Goal: Task Accomplishment & Management: Manage account settings

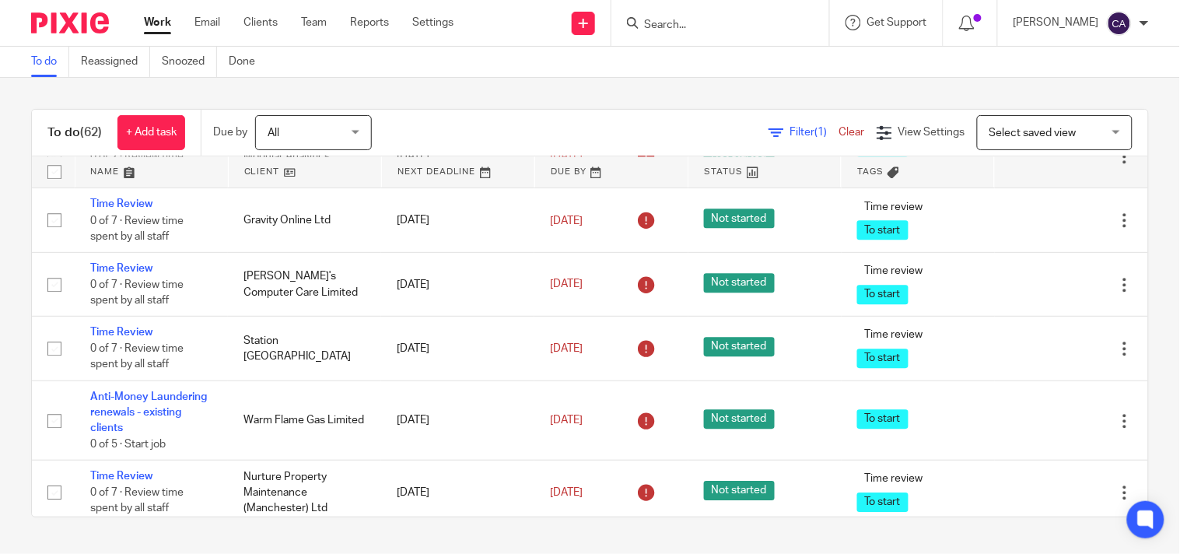
scroll to position [2506, 0]
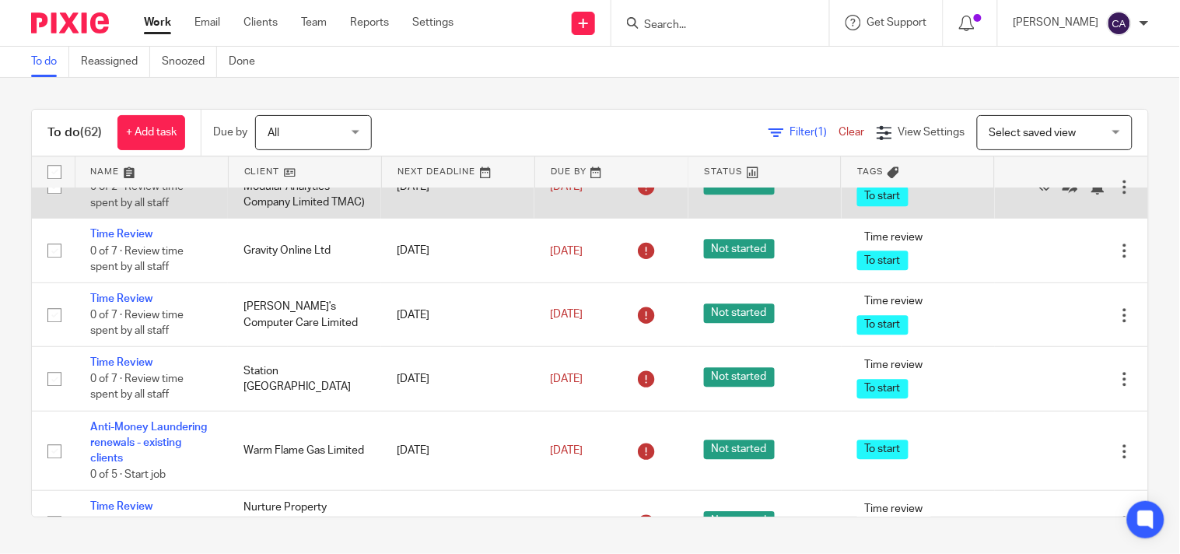
click at [114, 218] on td "Time Review 0 of 2 · Review time spent by all staff" at bounding box center [151, 186] width 153 height 64
click at [114, 176] on link "Time Review" at bounding box center [121, 170] width 62 height 11
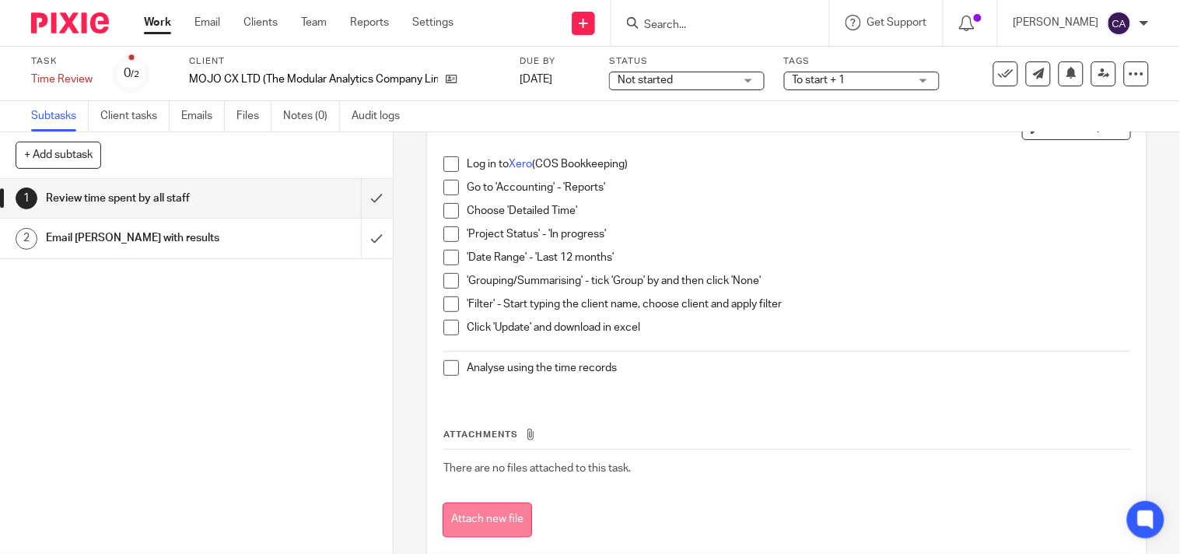
scroll to position [136, 0]
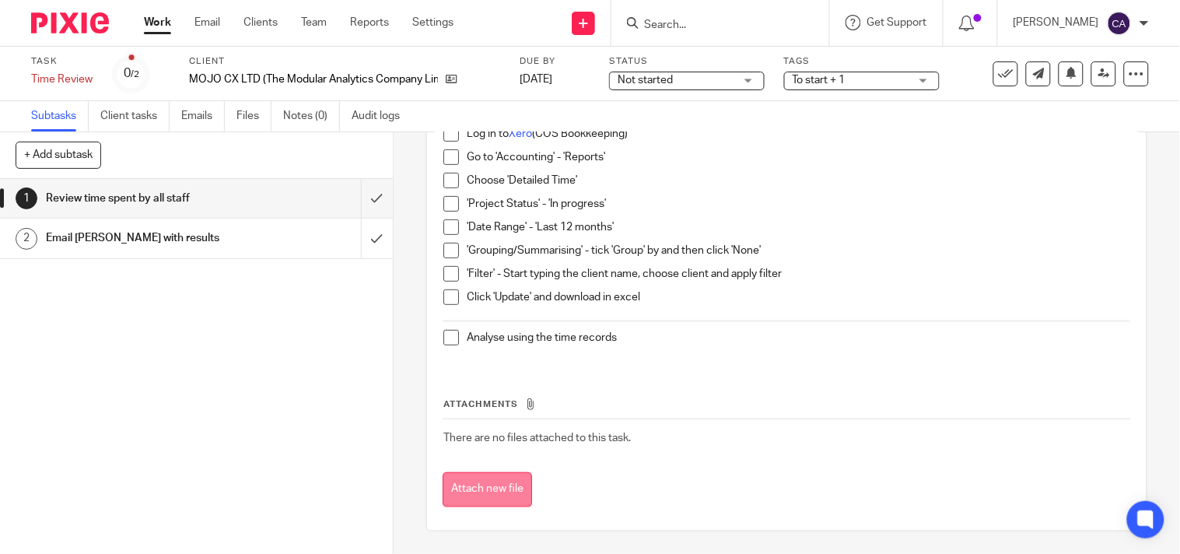
click at [488, 485] on button "Attach new file" at bounding box center [487, 489] width 89 height 35
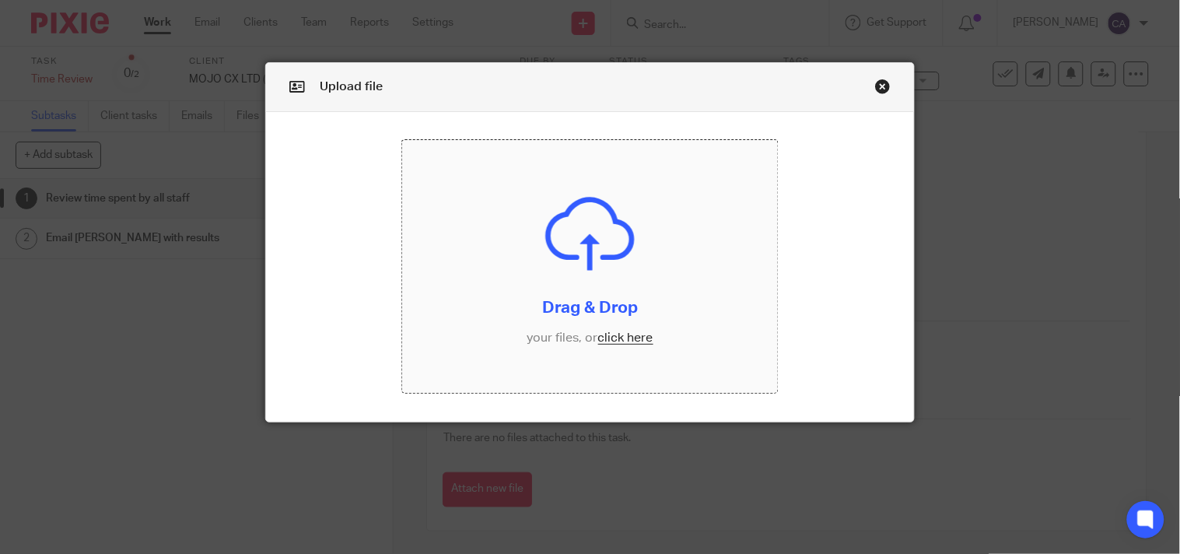
click at [614, 338] on input "file" at bounding box center [590, 266] width 376 height 253
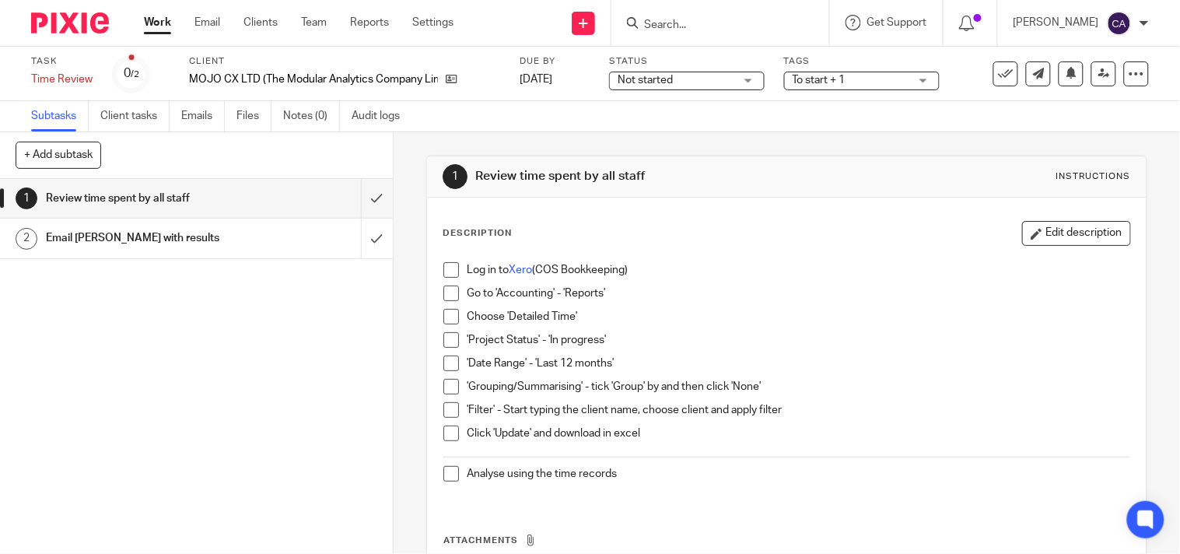
scroll to position [136, 0]
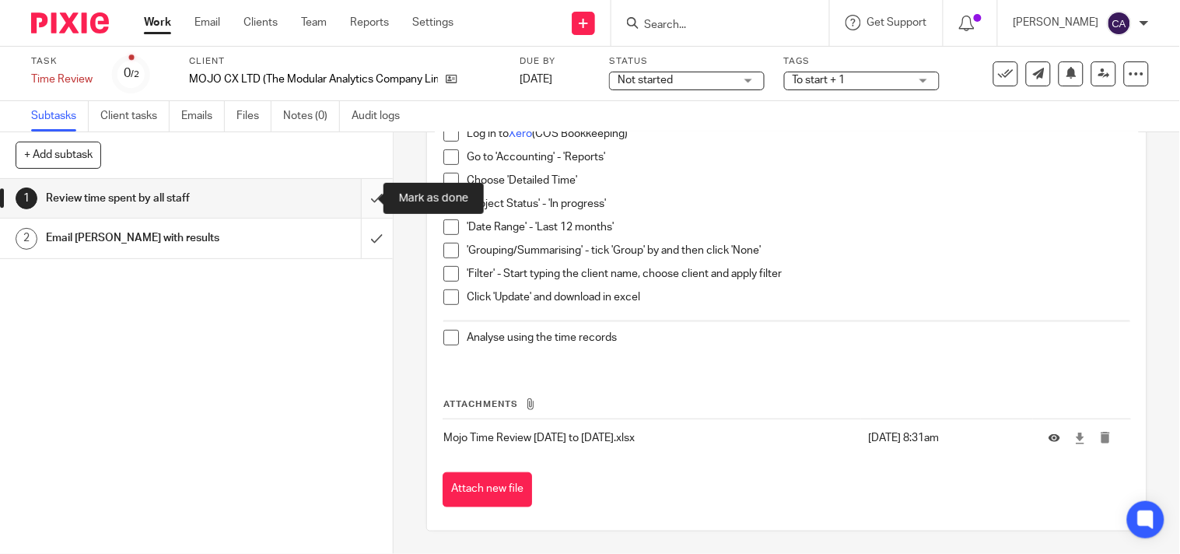
click at [361, 197] on input "submit" at bounding box center [196, 198] width 393 height 39
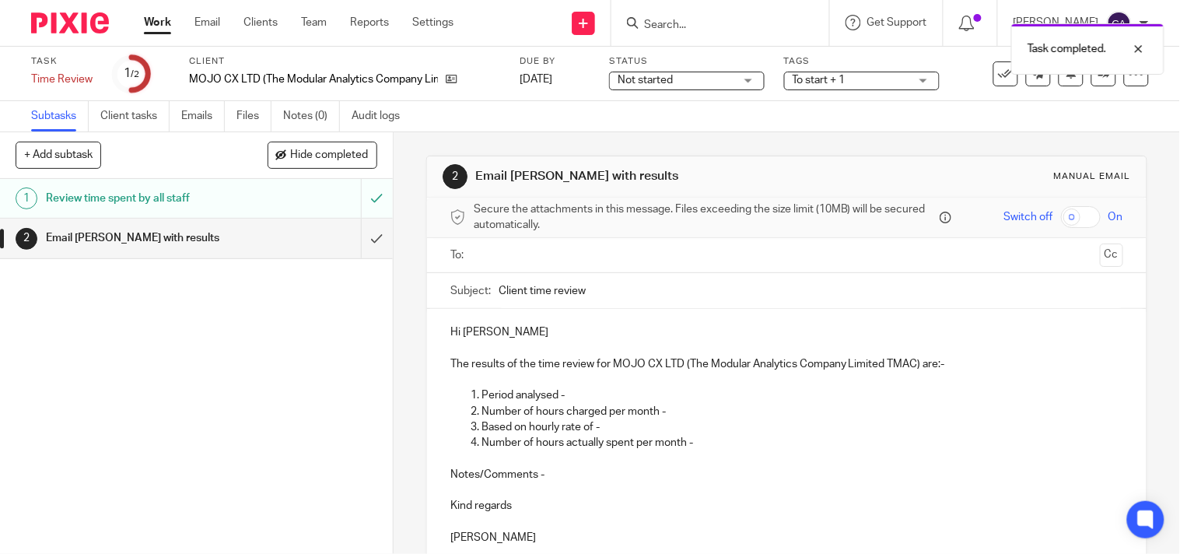
scroll to position [86, 0]
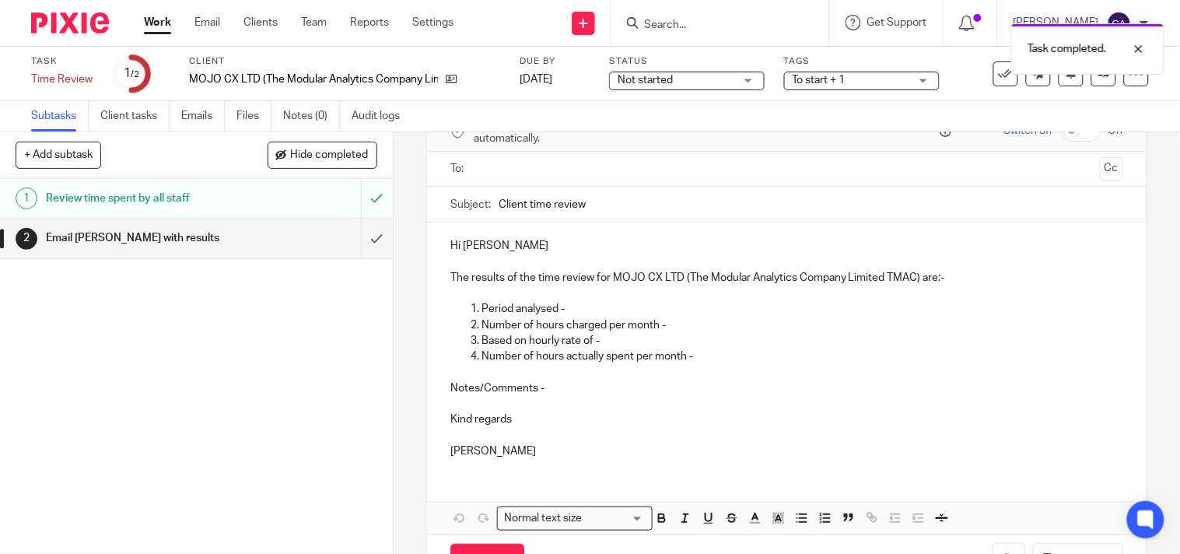
click at [543, 169] on input "text" at bounding box center [786, 169] width 614 height 18
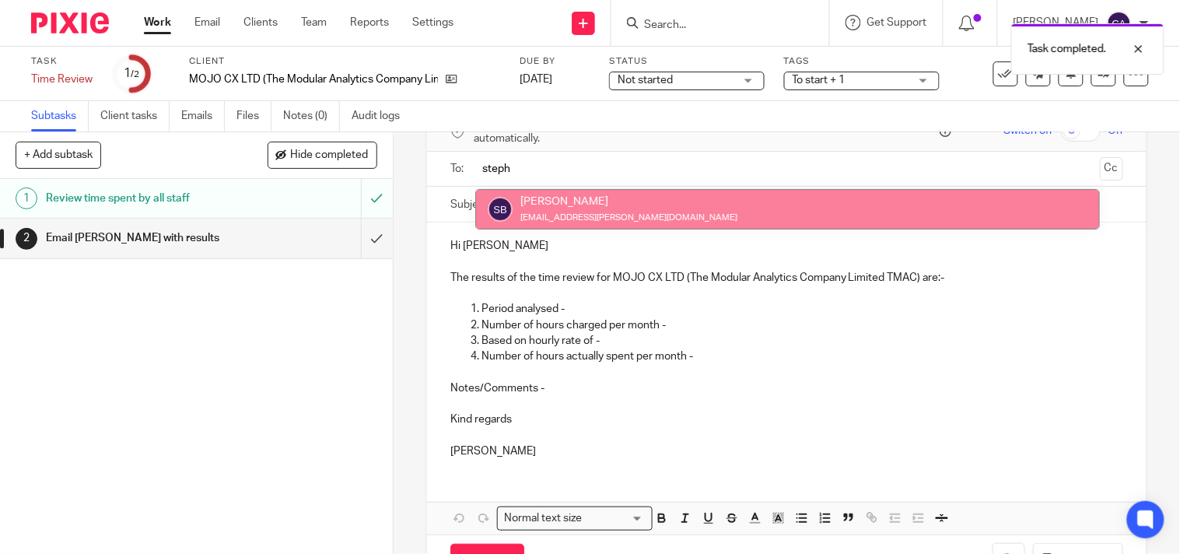
type input "steph"
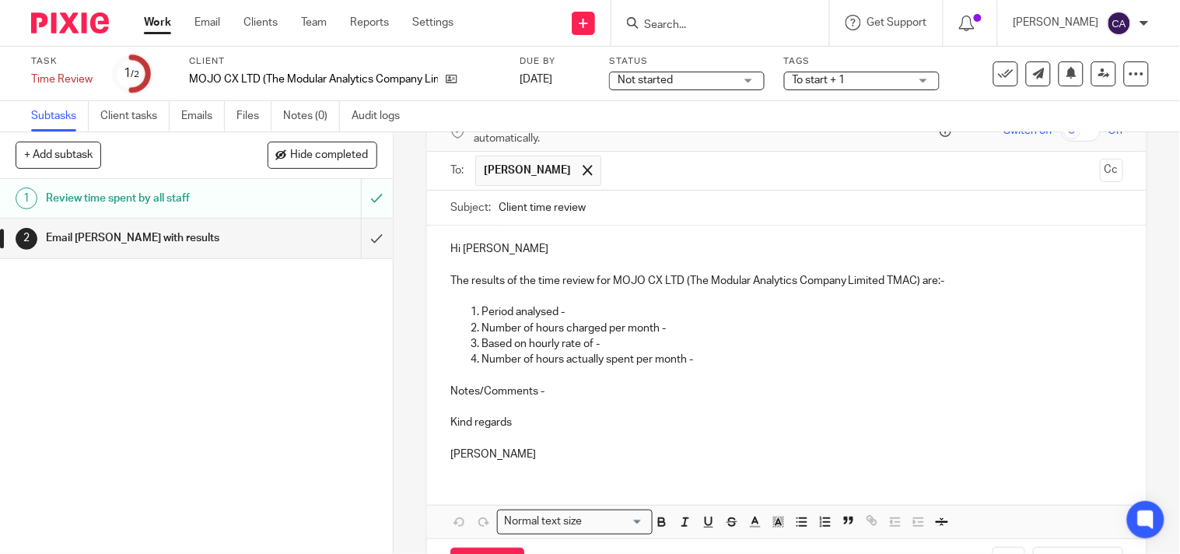
drag, startPoint x: 492, startPoint y: 207, endPoint x: 511, endPoint y: 210, distance: 19.7
click at [511, 210] on div "Subject: Client time review" at bounding box center [786, 208] width 673 height 35
drag, startPoint x: 495, startPoint y: 208, endPoint x: 521, endPoint y: 207, distance: 25.7
click at [521, 207] on input "Client time review" at bounding box center [811, 208] width 625 height 35
click at [662, 208] on input "Mojo CX Ltd time review" at bounding box center [811, 208] width 625 height 35
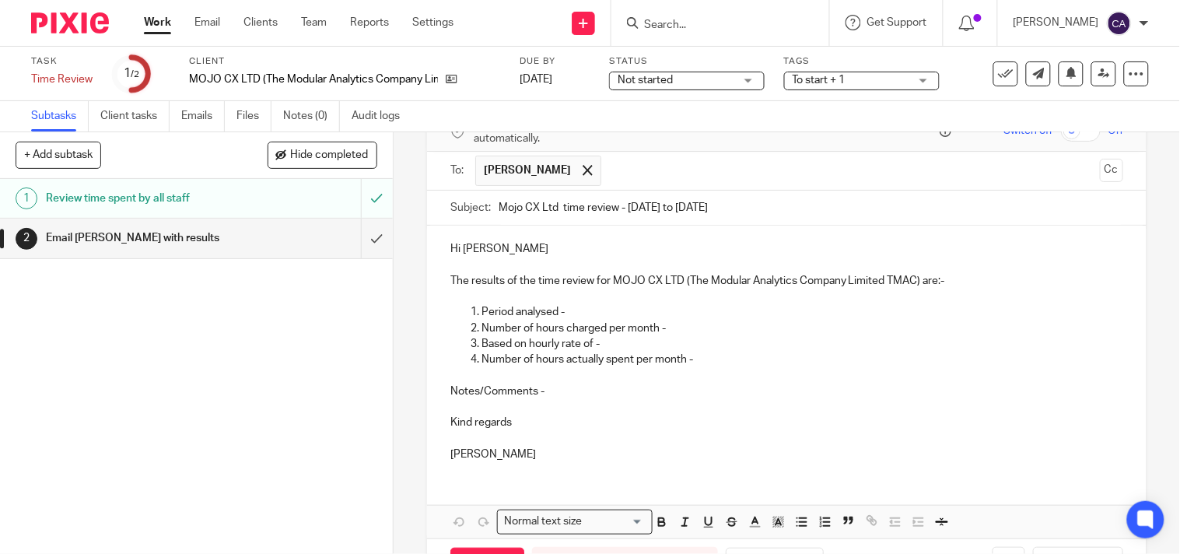
type input "Mojo CX Ltd time review - Aug 24 to July 25"
click at [538, 244] on p "Hi Karen" at bounding box center [786, 249] width 673 height 16
click at [594, 316] on p "Period analysed -" at bounding box center [802, 312] width 642 height 16
click at [681, 327] on p "Number of hours charged per month -" at bounding box center [802, 328] width 642 height 16
click at [660, 338] on p "Based on hourly rate of -" at bounding box center [802, 344] width 642 height 16
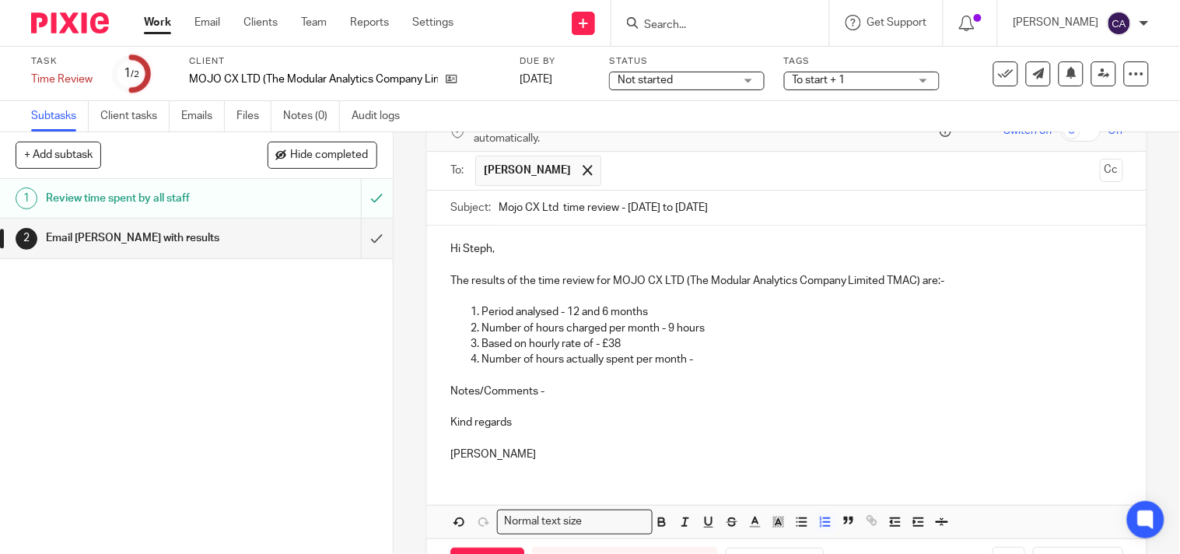
scroll to position [146, 0]
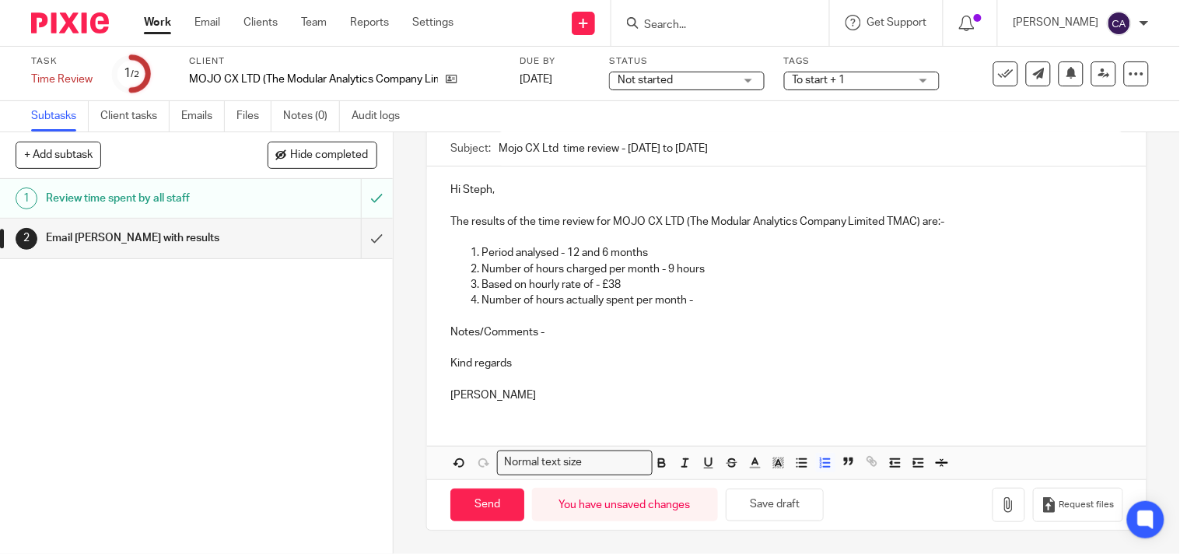
click at [724, 296] on p "Number of hours actually spent per month -" at bounding box center [802, 300] width 642 height 16
drag, startPoint x: 794, startPoint y: 282, endPoint x: 790, endPoint y: 296, distance: 14.5
click at [574, 337] on p "Notes/Comments -" at bounding box center [786, 332] width 673 height 16
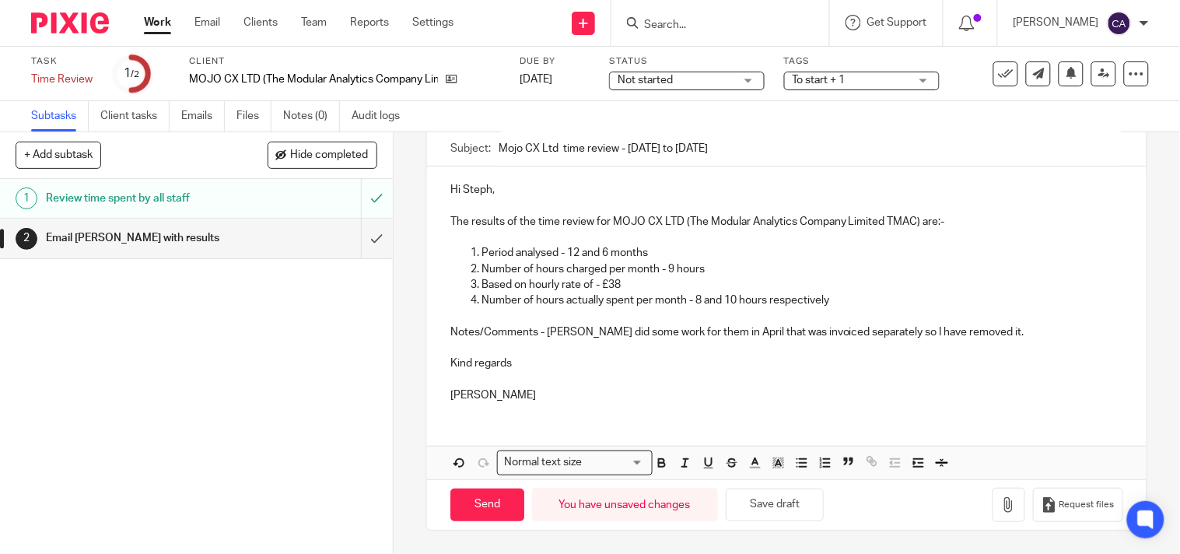
click at [523, 361] on p "Kind regards" at bounding box center [786, 363] width 673 height 16
click at [1001, 499] on icon "button" at bounding box center [1009, 505] width 16 height 16
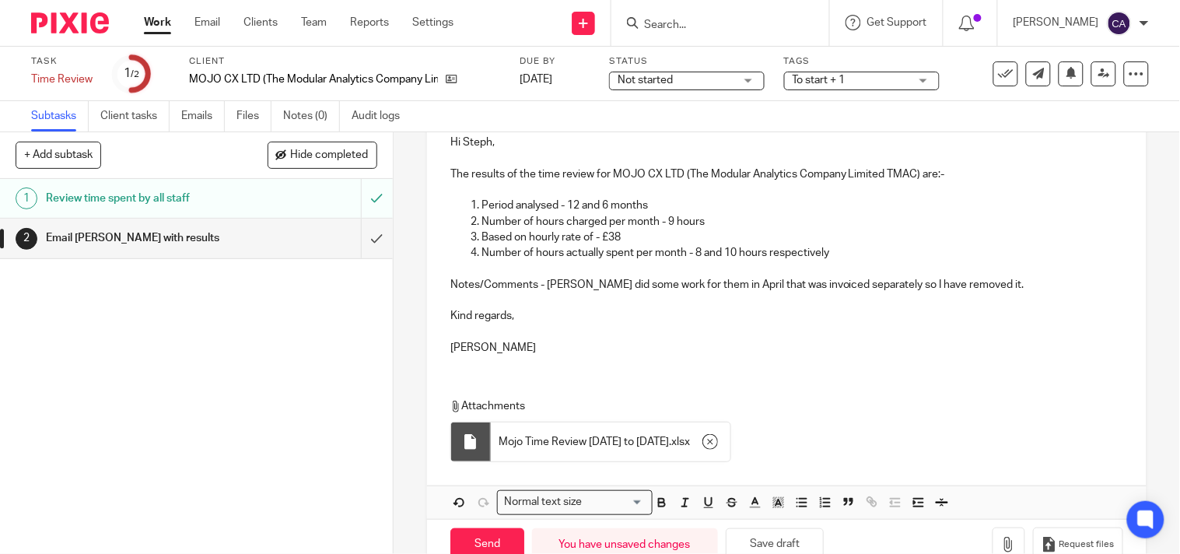
scroll to position [234, 0]
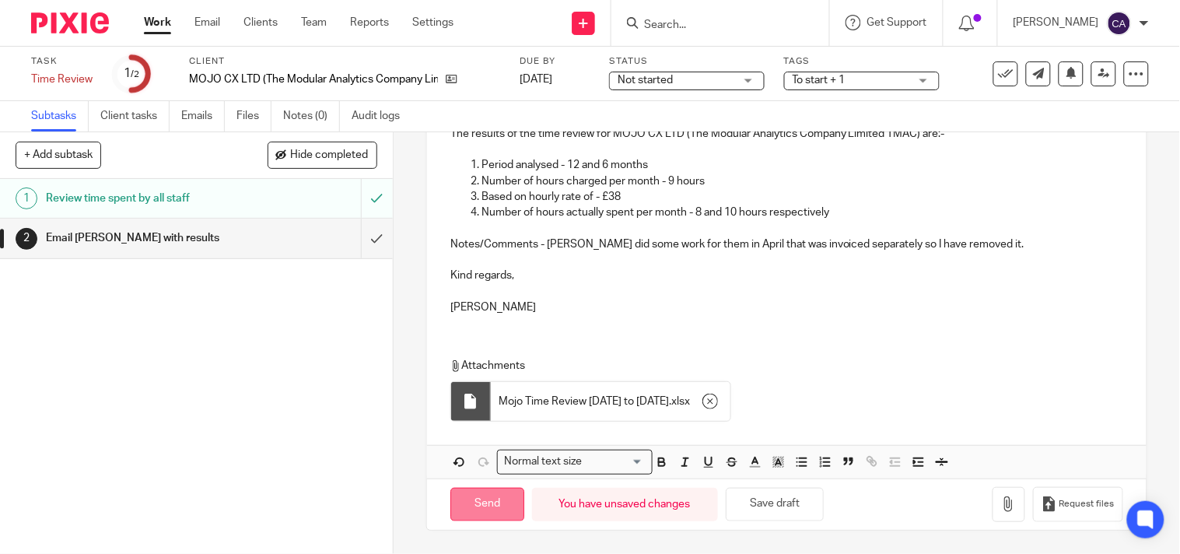
click at [471, 515] on input "Send" at bounding box center [487, 504] width 74 height 33
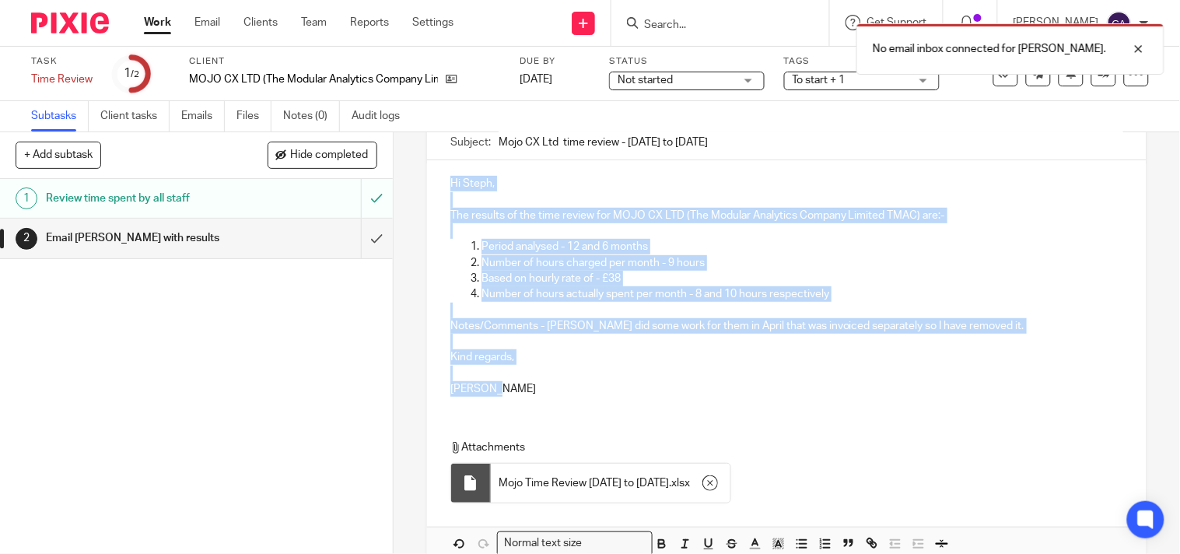
scroll to position [173, 0]
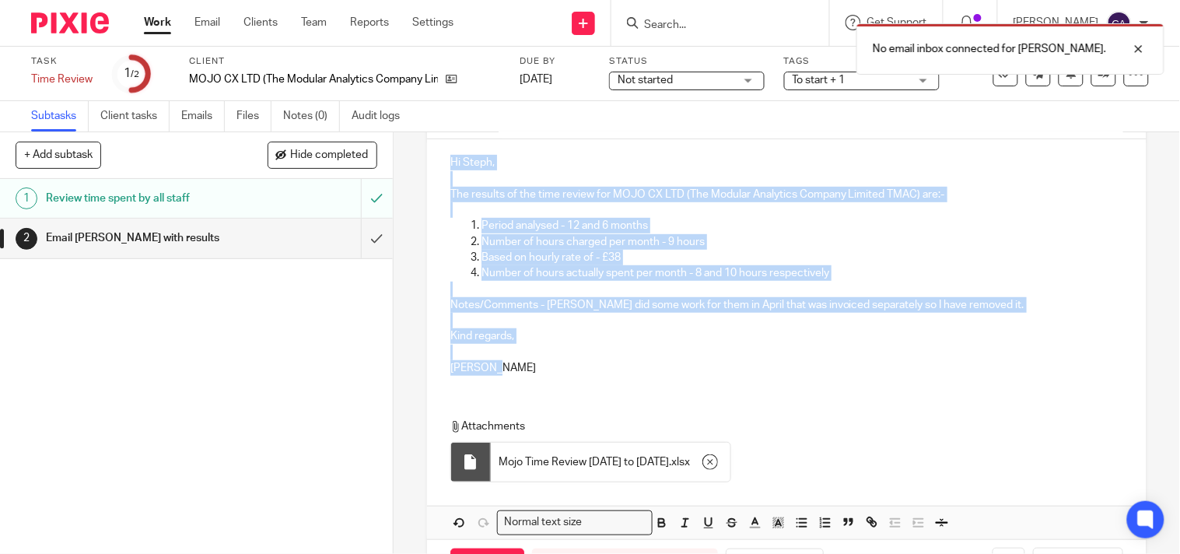
drag, startPoint x: 446, startPoint y: 338, endPoint x: 615, endPoint y: 390, distance: 177.4
click at [615, 390] on div "Hi Steph, The results of the time review for MOJO CX LTD (The Modular Analytics…" at bounding box center [786, 338] width 719 height 399
copy div "Hi Steph, The results of the time review for MOJO CX LTD (The Modular Analytics…"
click at [205, 29] on link "Email" at bounding box center [207, 23] width 26 height 16
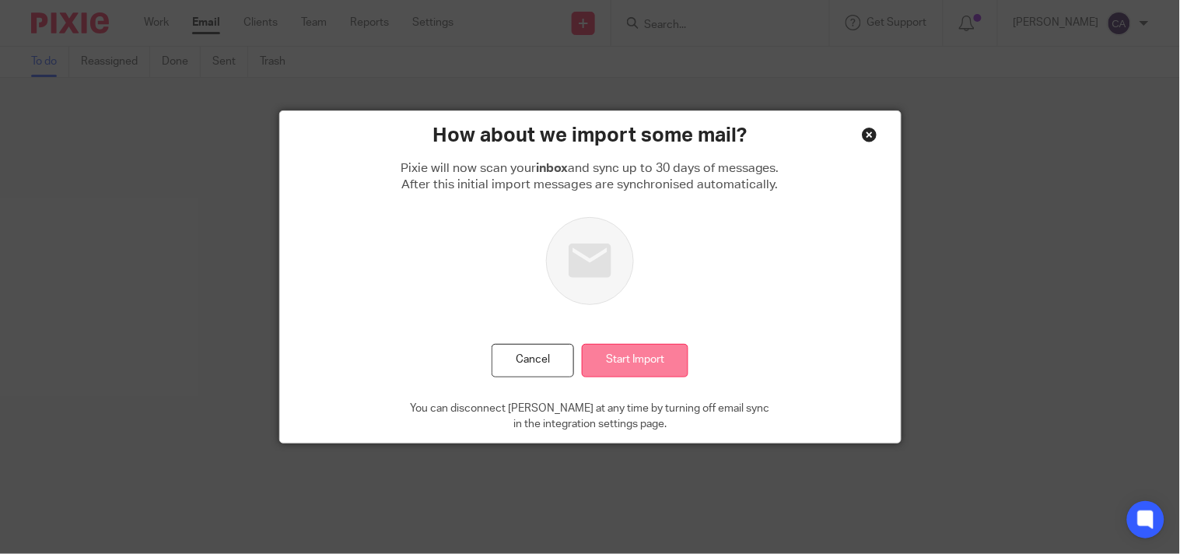
click at [634, 366] on input "Start Import" at bounding box center [635, 360] width 107 height 33
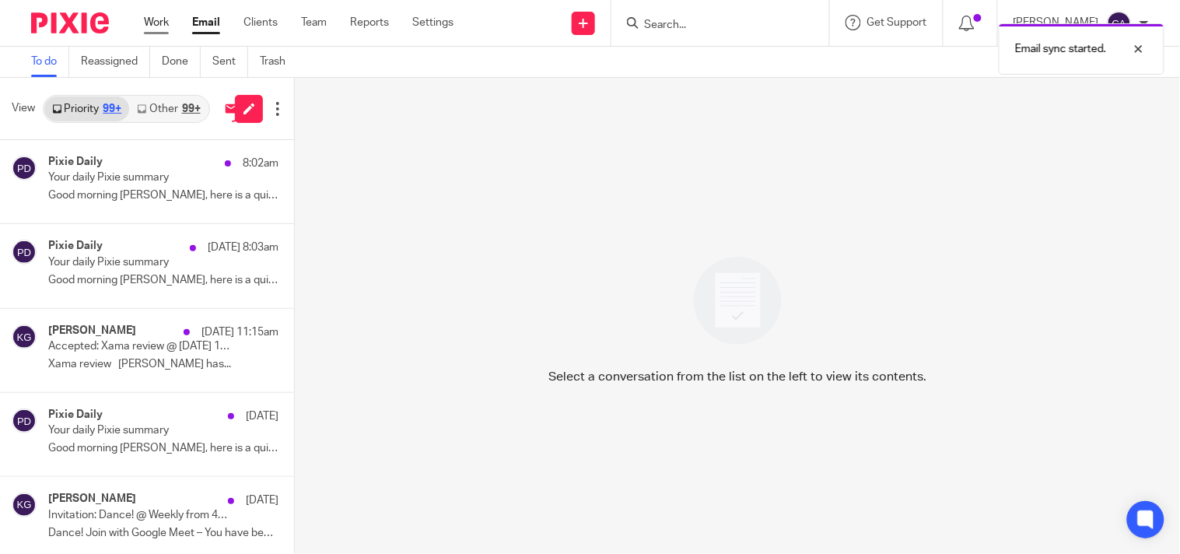
click at [156, 18] on link "Work" at bounding box center [156, 23] width 25 height 16
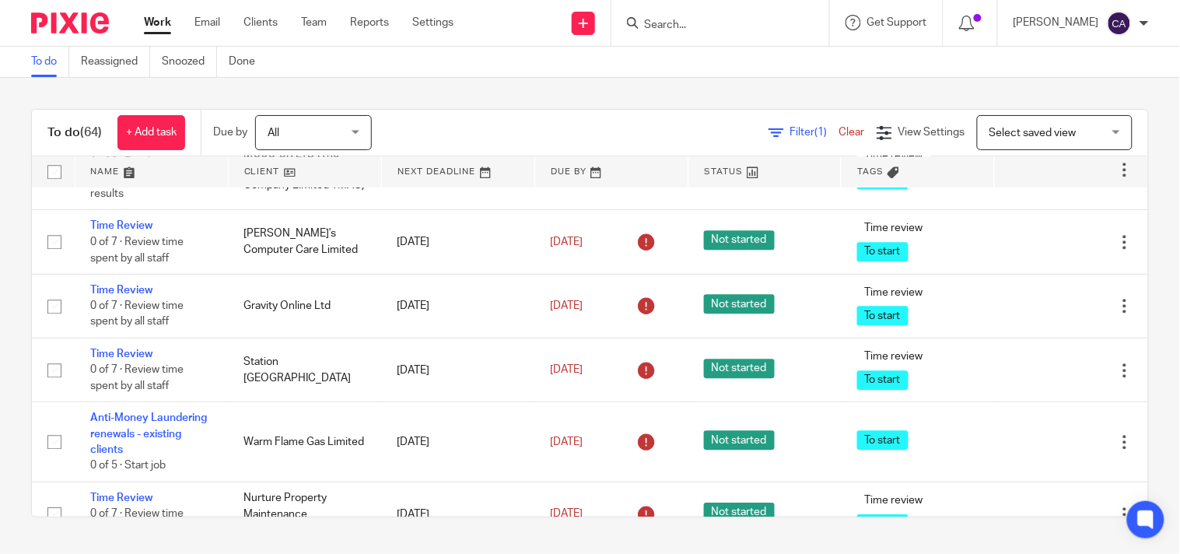
scroll to position [2506, 0]
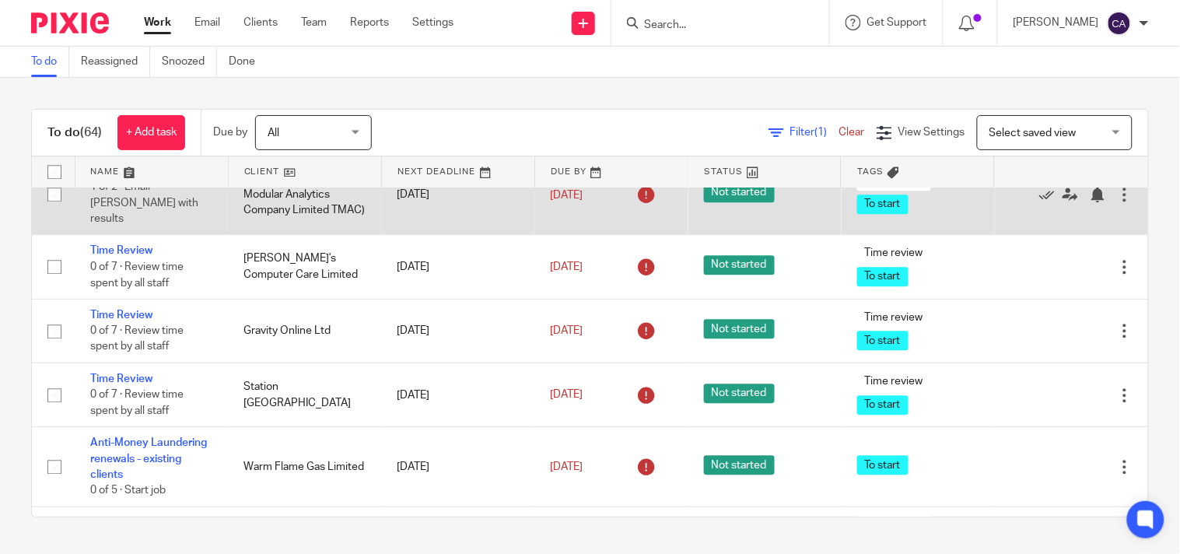
click at [121, 176] on link "Time Review" at bounding box center [121, 170] width 62 height 11
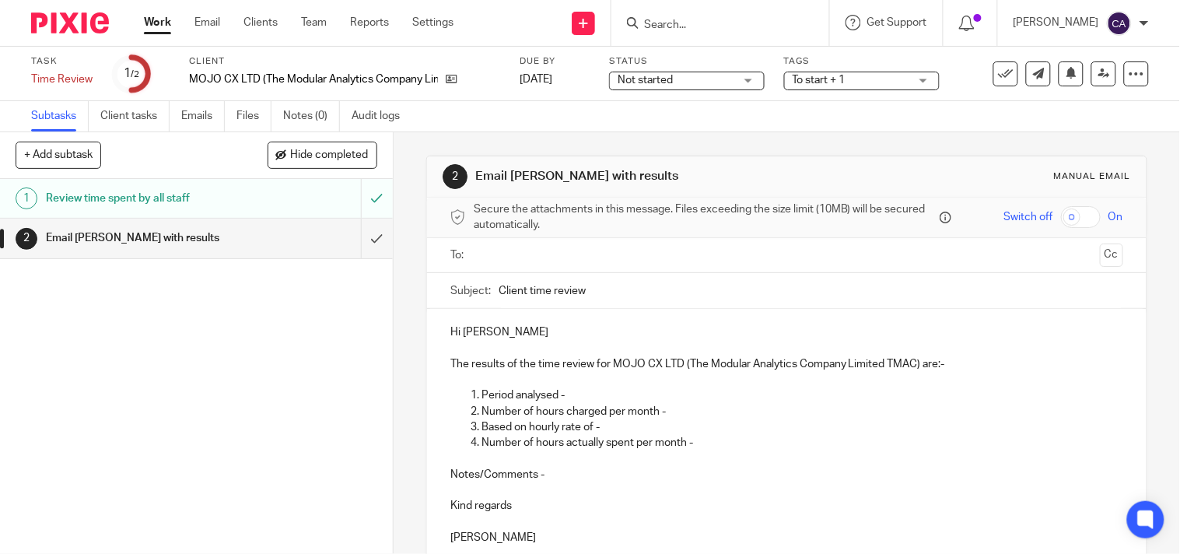
click at [284, 183] on link "1 Review time spent by all staff" at bounding box center [180, 198] width 361 height 39
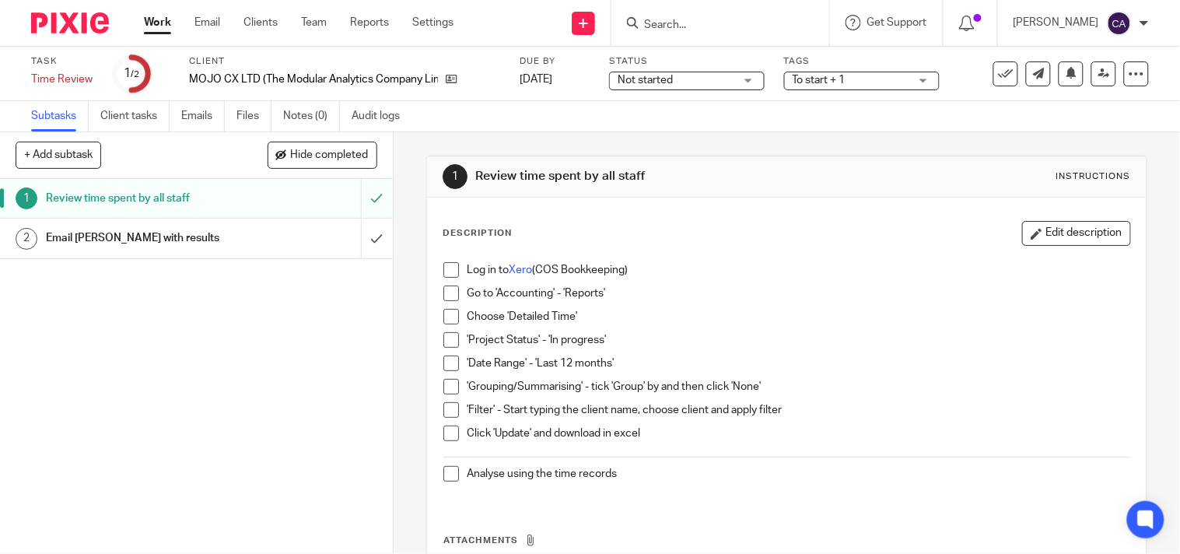
scroll to position [136, 0]
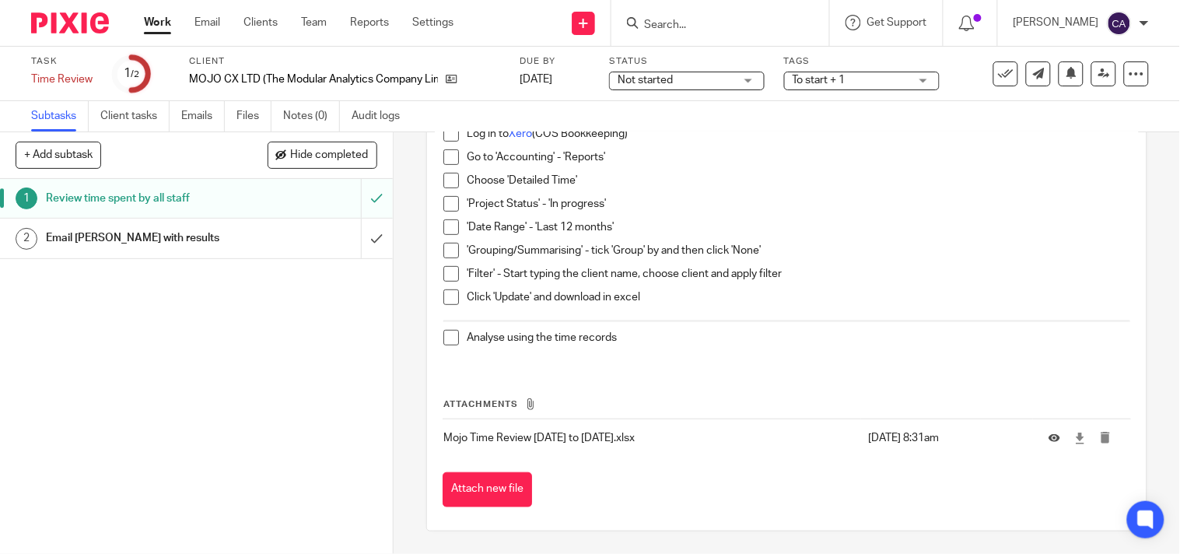
click at [187, 242] on h1 "Email Karen with results" at bounding box center [146, 237] width 200 height 23
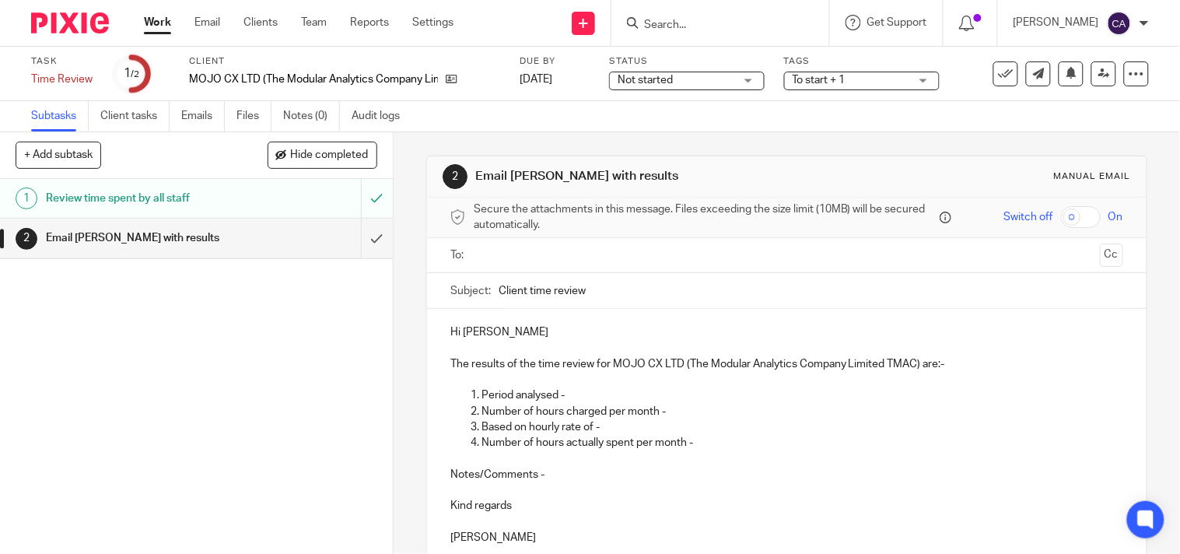
scroll to position [143, 0]
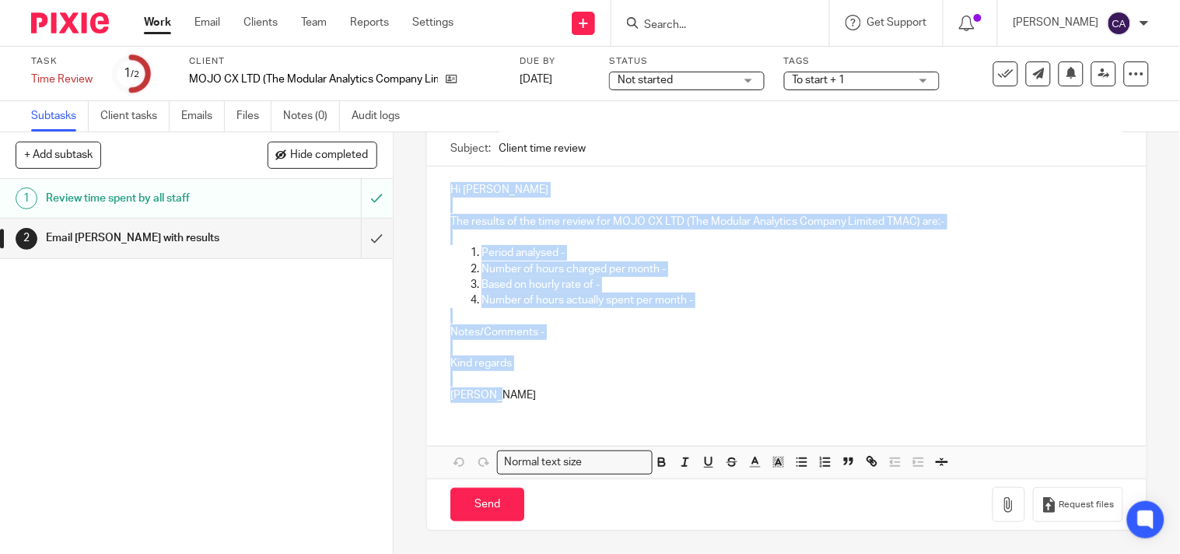
drag, startPoint x: 446, startPoint y: 191, endPoint x: 595, endPoint y: 394, distance: 251.6
click at [596, 398] on div "Hi [PERSON_NAME] The results of the time review for MOJO CX LTD (The Modular An…" at bounding box center [786, 290] width 719 height 248
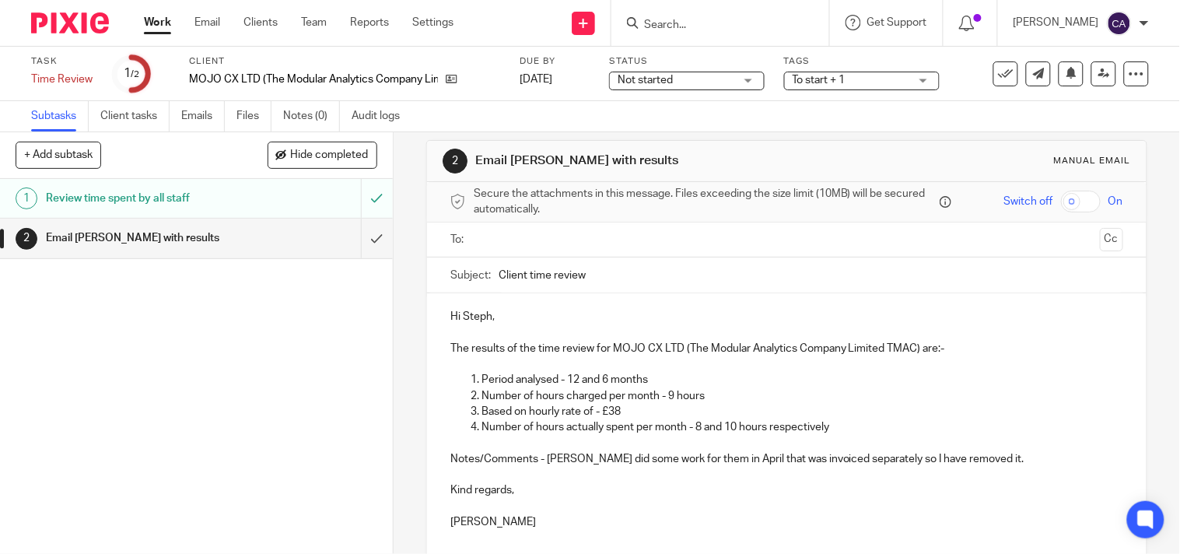
scroll to position [0, 0]
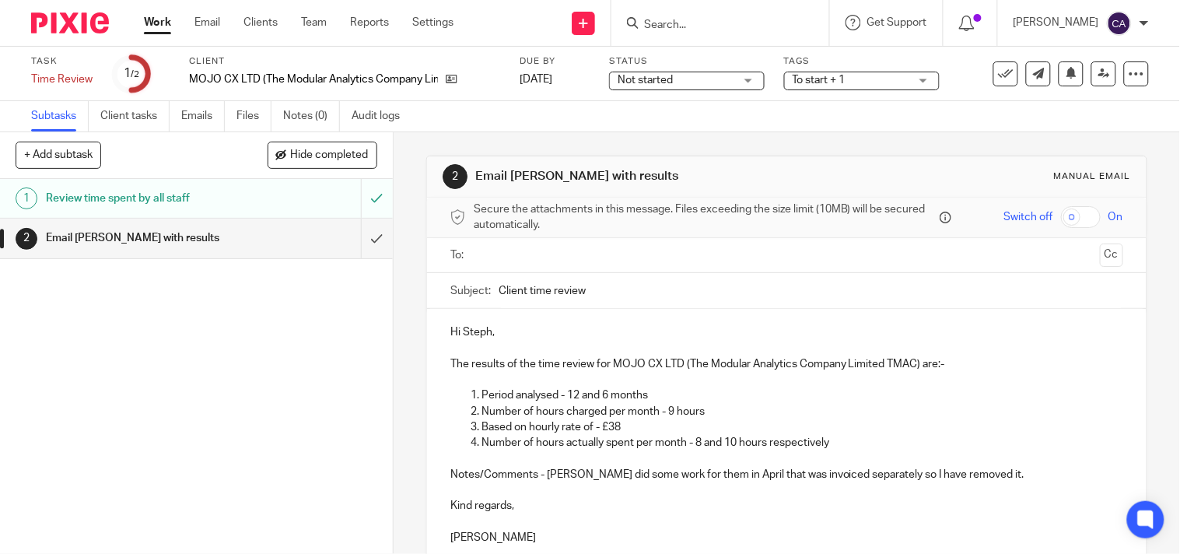
click at [572, 261] on input "text" at bounding box center [786, 256] width 614 height 18
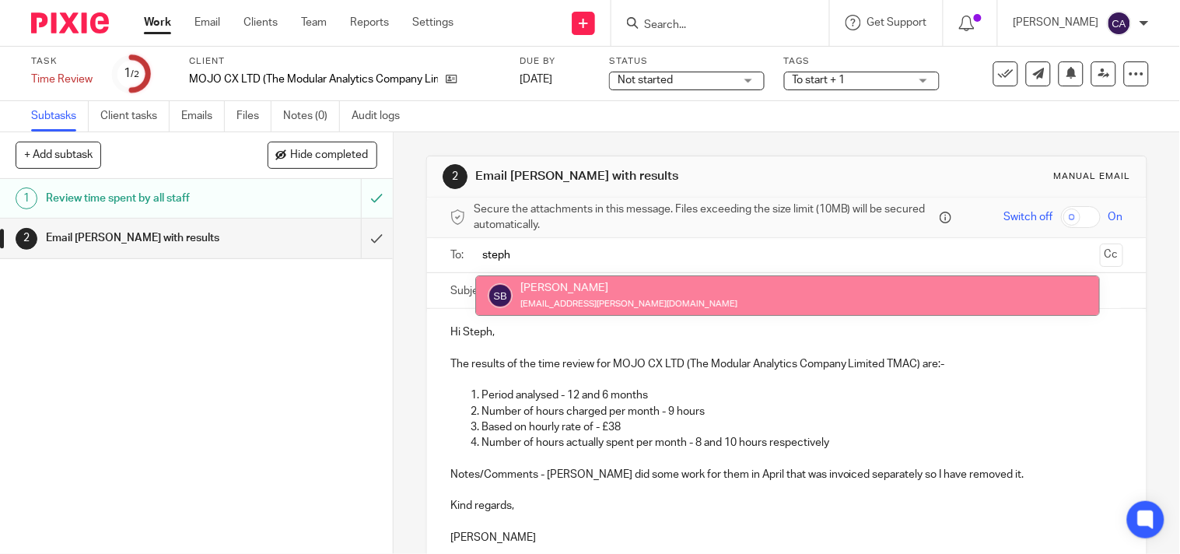
type input "steph"
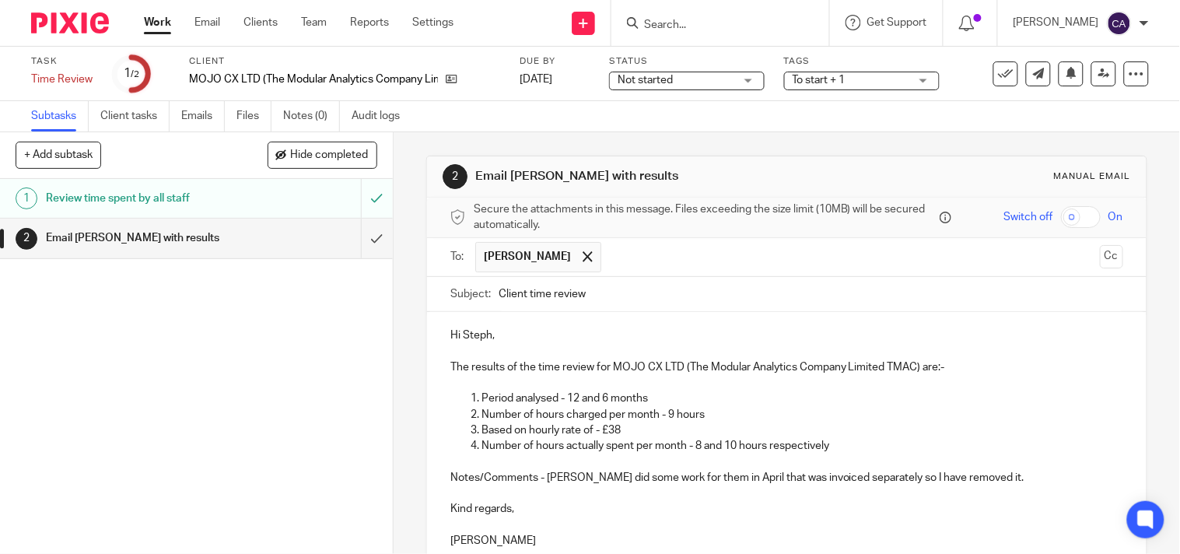
click at [514, 291] on input "Client time review" at bounding box center [811, 294] width 625 height 35
click at [677, 301] on input "Mojo CX Ltd time review" at bounding box center [811, 294] width 625 height 35
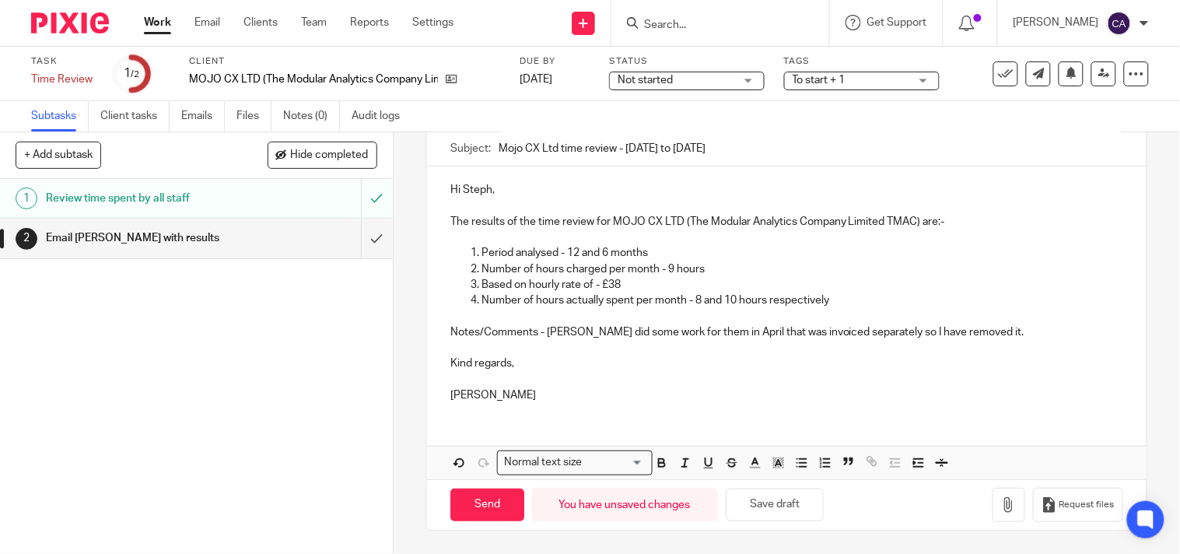
scroll to position [146, 0]
type input "Mojo CX Ltd time review - Aug 24 to July 25"
click at [992, 494] on button "button" at bounding box center [1008, 505] width 33 height 35
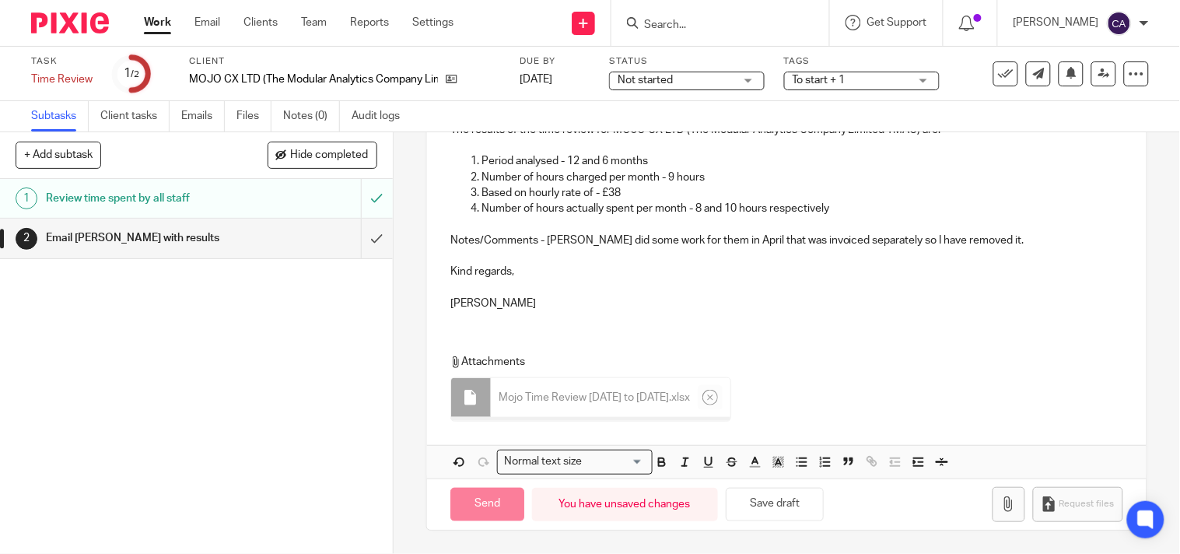
scroll to position [234, 0]
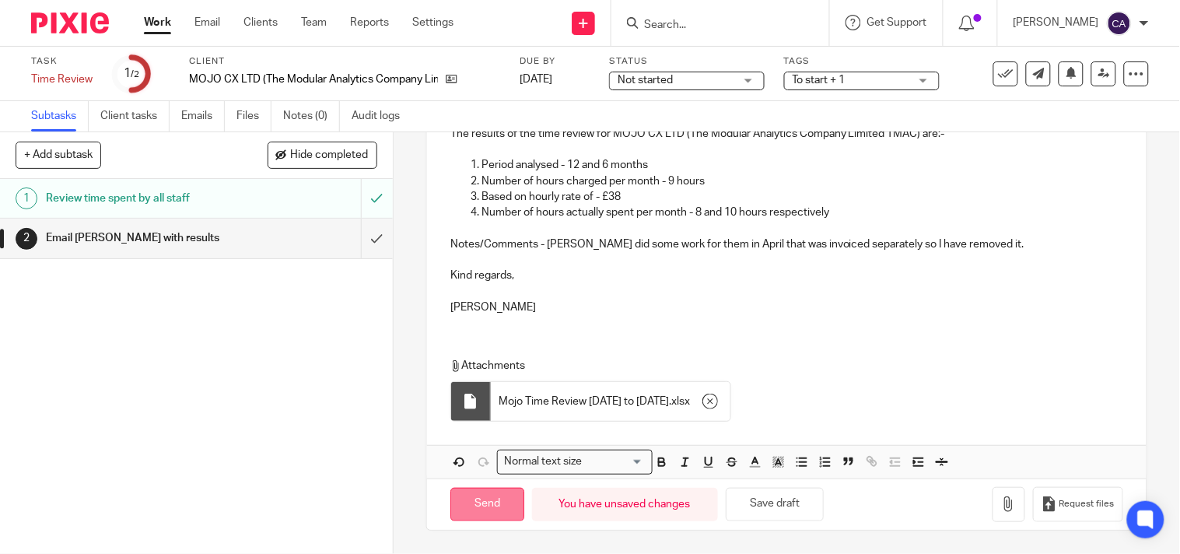
click at [492, 498] on input "Send" at bounding box center [487, 504] width 74 height 33
type input "Sent"
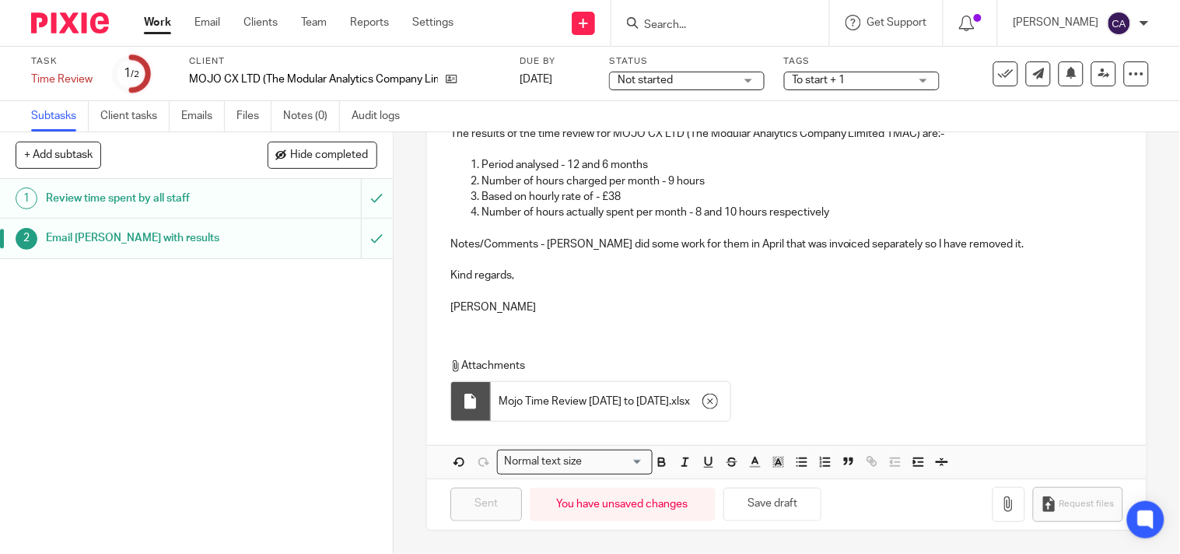
click at [164, 19] on link "Work" at bounding box center [157, 23] width 27 height 16
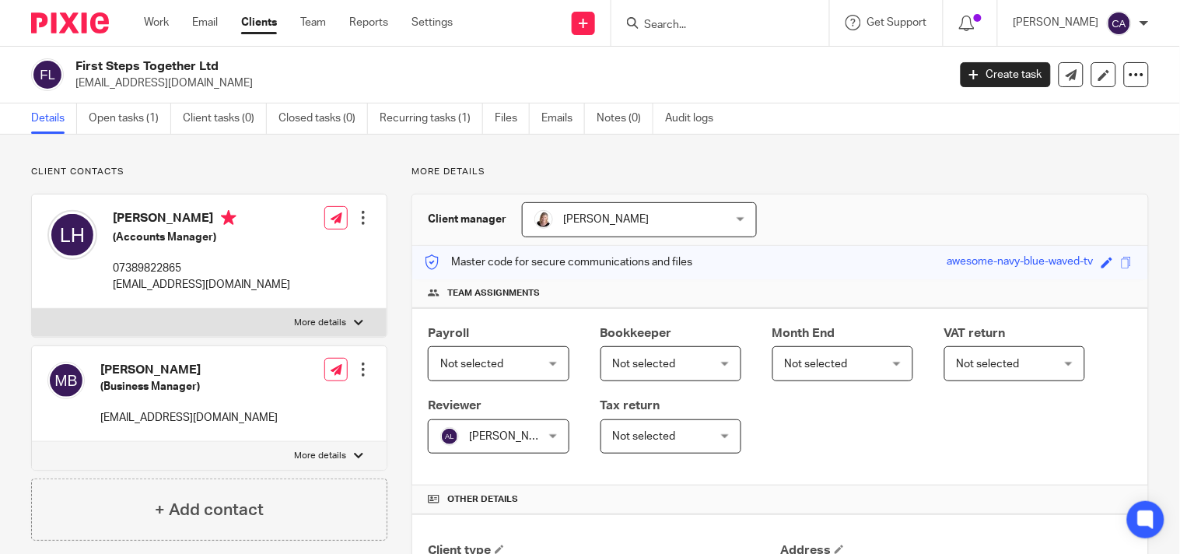
click at [703, 28] on input "Search" at bounding box center [712, 26] width 140 height 14
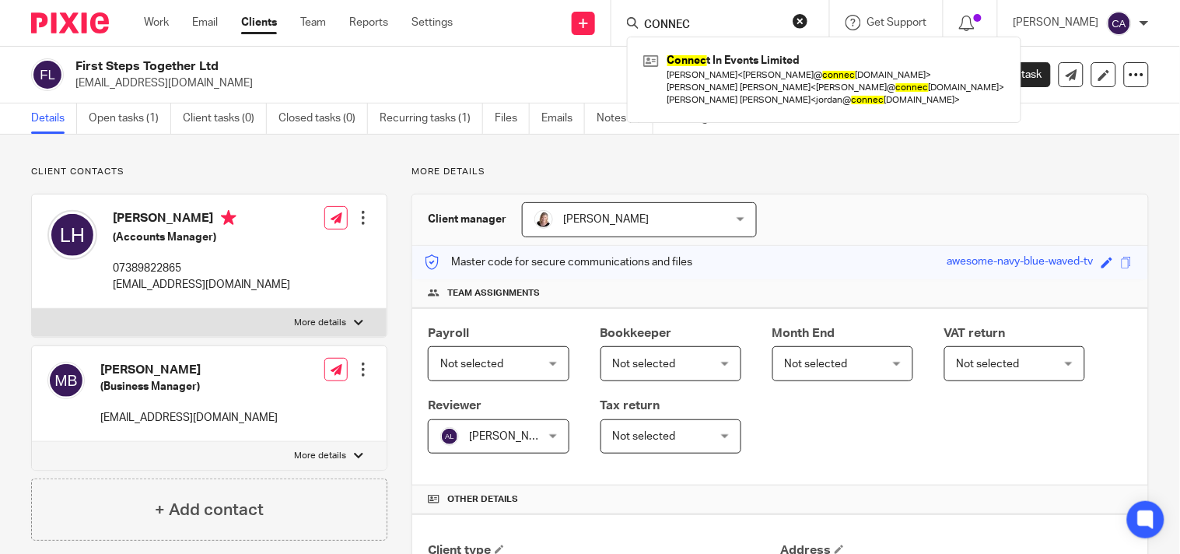
type input "CONNEC"
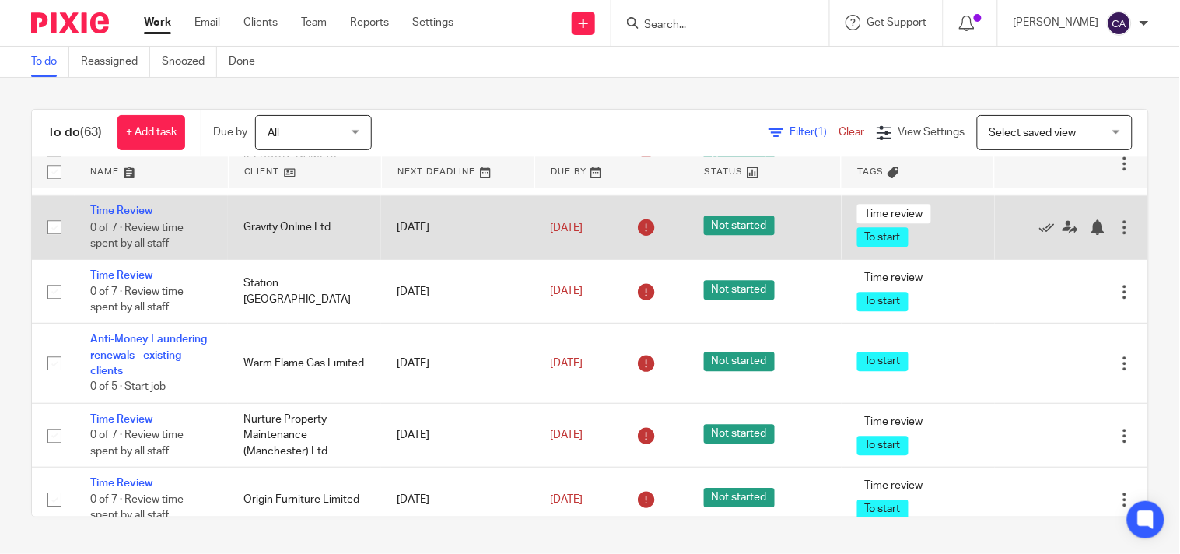
scroll to position [2506, 0]
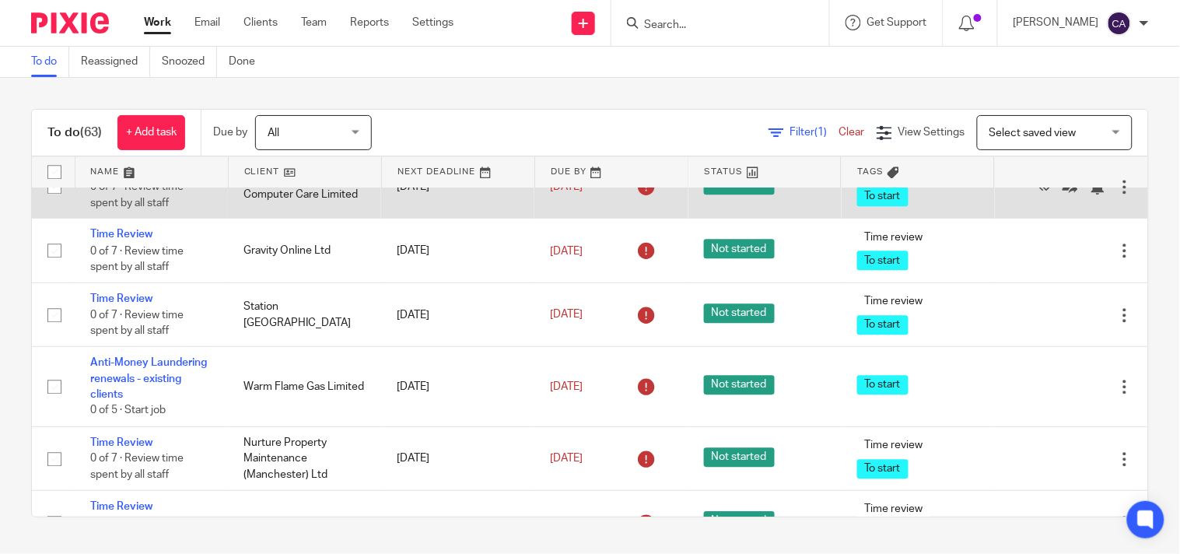
click at [120, 176] on link "Time Review" at bounding box center [121, 170] width 62 height 11
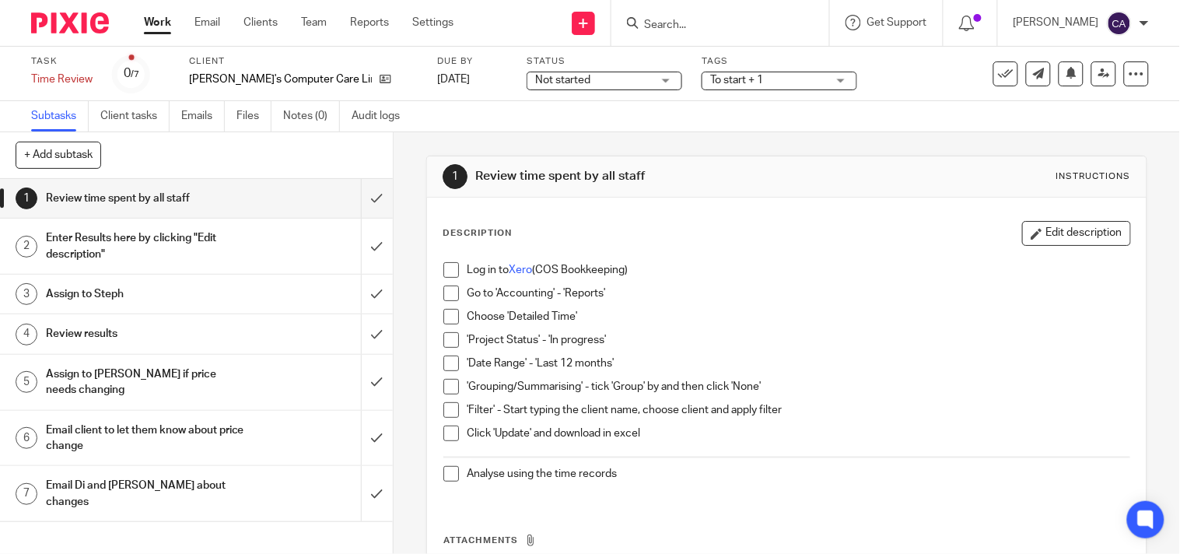
scroll to position [86, 0]
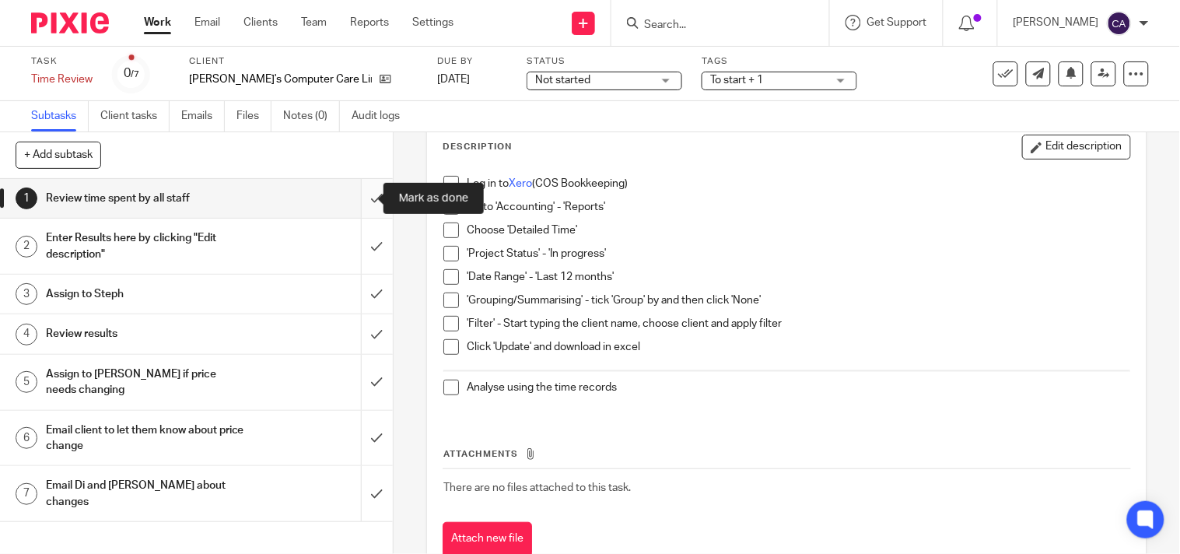
click at [362, 195] on input "submit" at bounding box center [196, 198] width 393 height 39
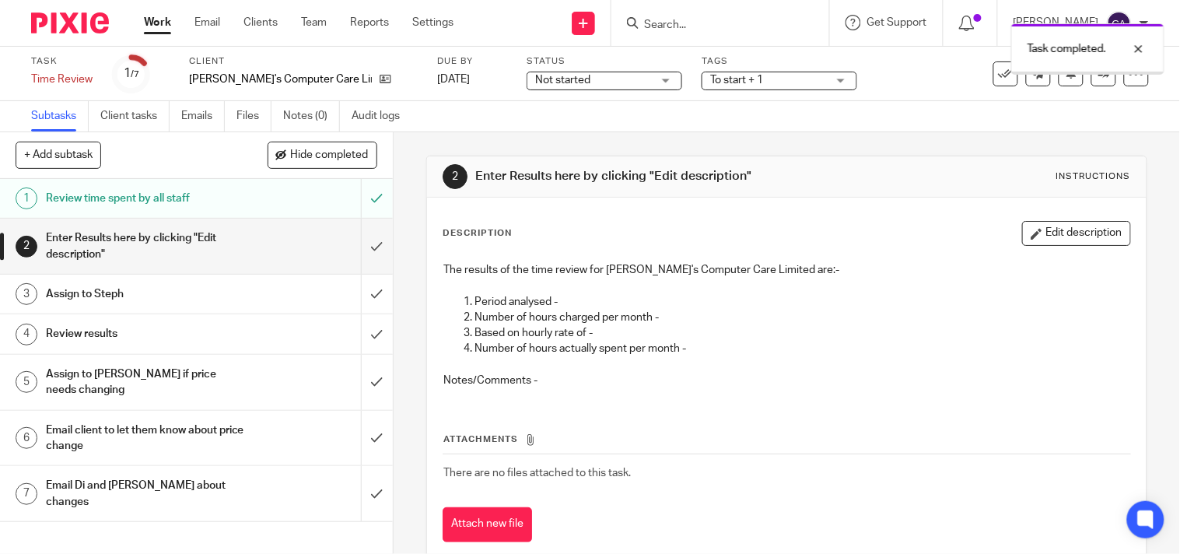
scroll to position [35, 0]
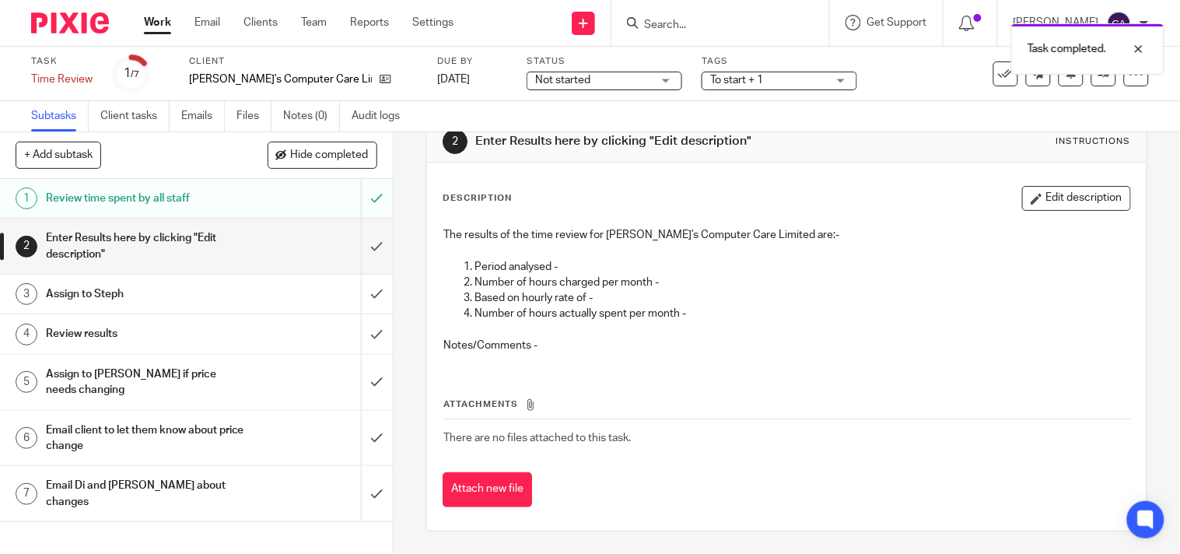
click at [190, 200] on h1 "Review time spent by all staff" at bounding box center [146, 198] width 200 height 23
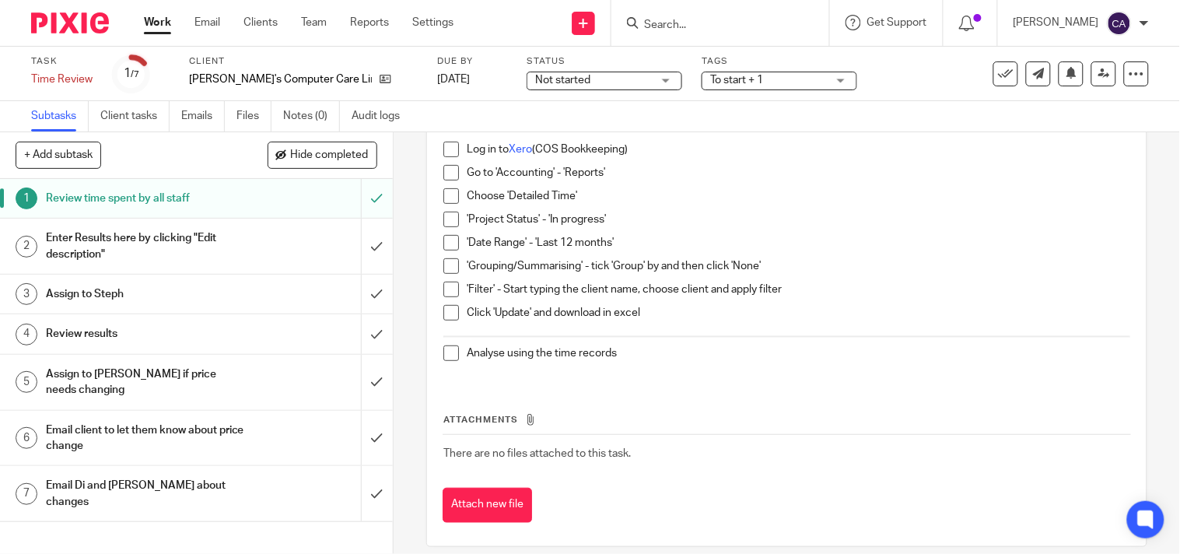
scroll to position [136, 0]
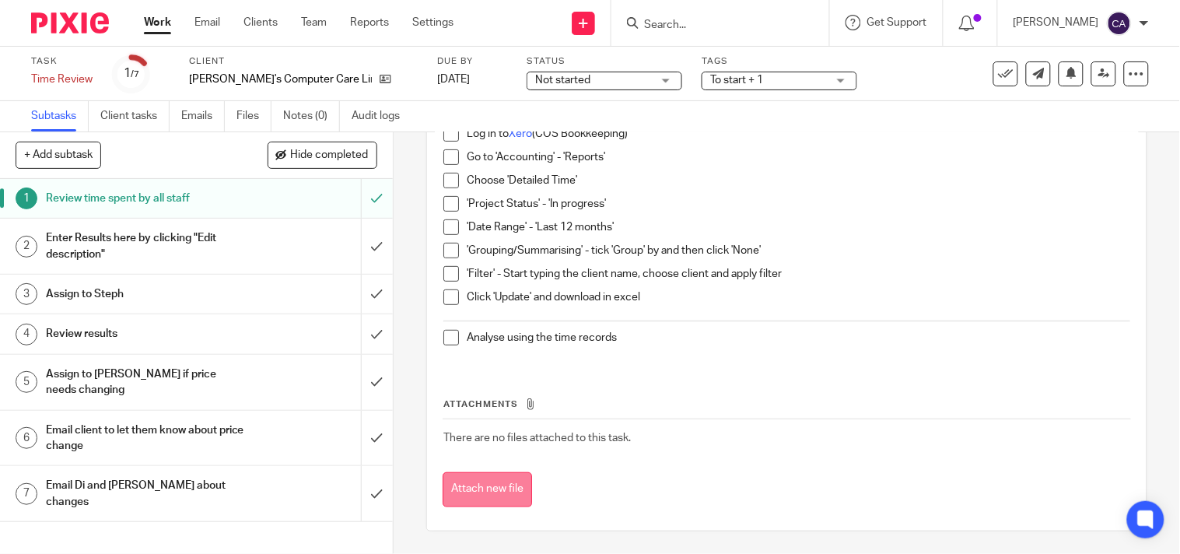
click at [499, 484] on button "Attach new file" at bounding box center [487, 489] width 89 height 35
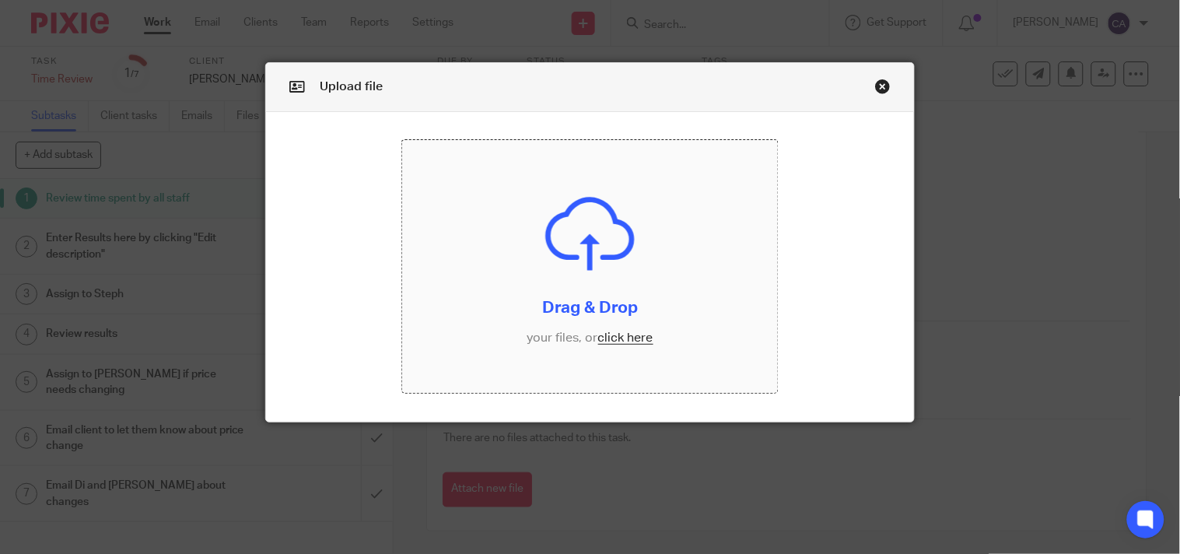
click at [623, 330] on input "file" at bounding box center [590, 266] width 376 height 253
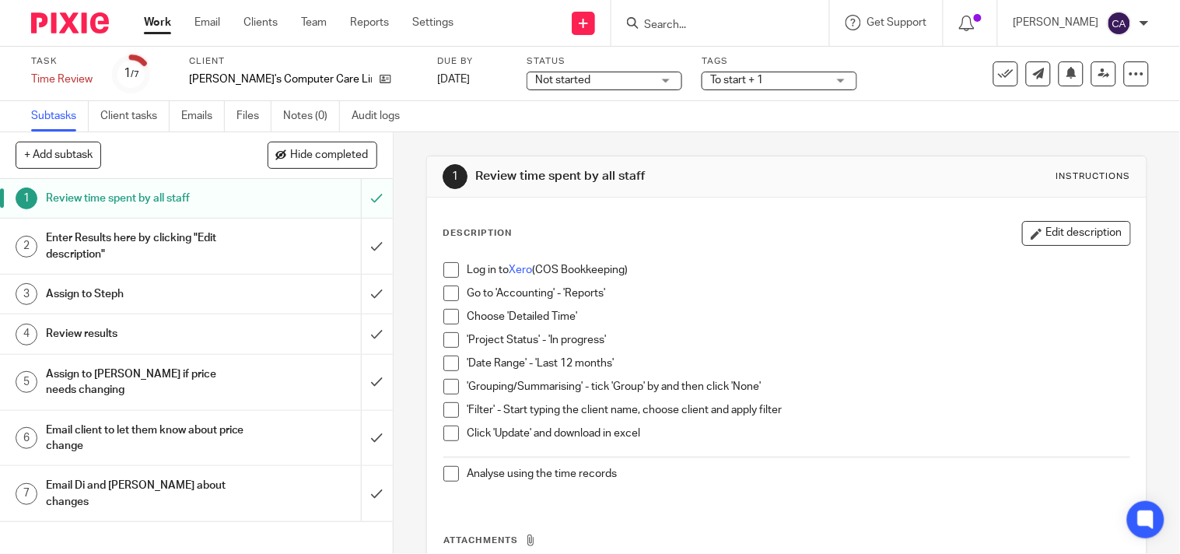
click at [220, 243] on h1 "Enter Results here by clicking "Edit description"" at bounding box center [146, 246] width 200 height 40
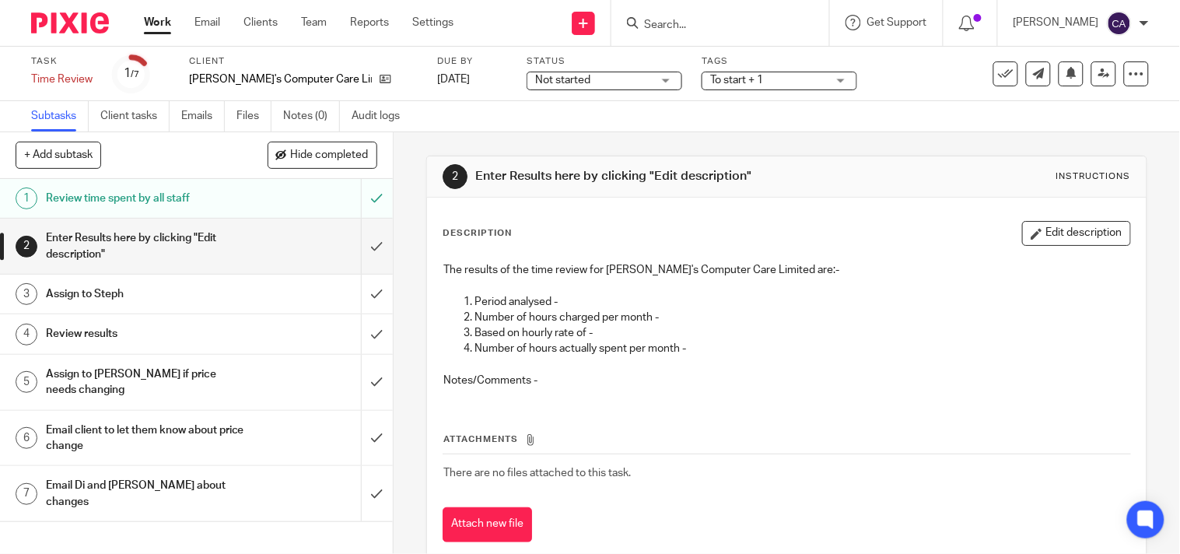
click at [618, 301] on p "Period analysed -" at bounding box center [802, 302] width 656 height 16
click at [587, 297] on p "Period analysed -" at bounding box center [802, 302] width 656 height 16
click at [1092, 229] on button "Edit description" at bounding box center [1076, 233] width 109 height 25
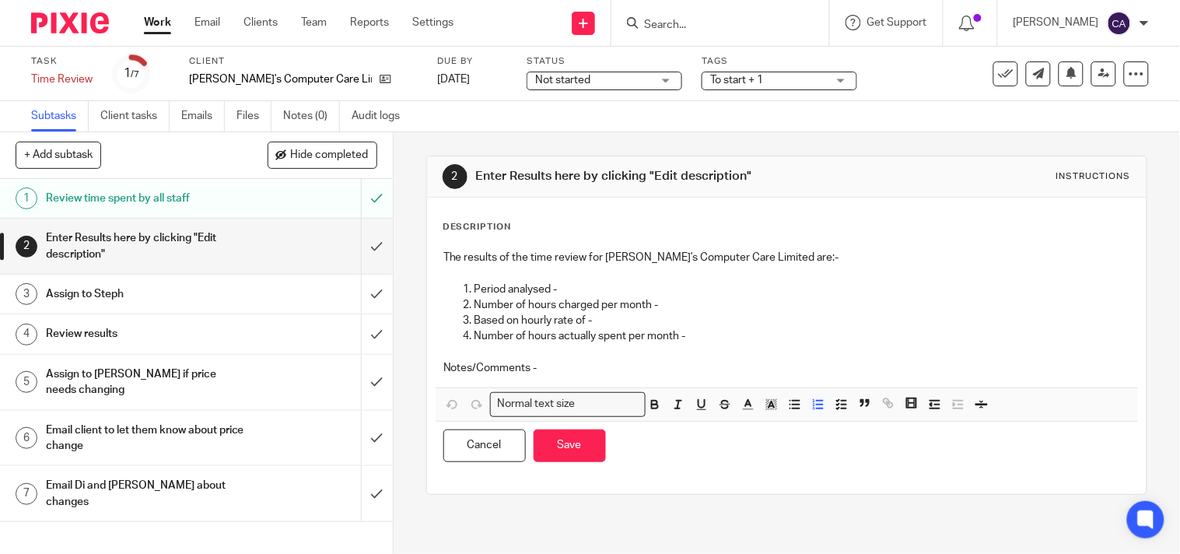
click at [580, 289] on p "Period analysed -" at bounding box center [802, 290] width 656 height 16
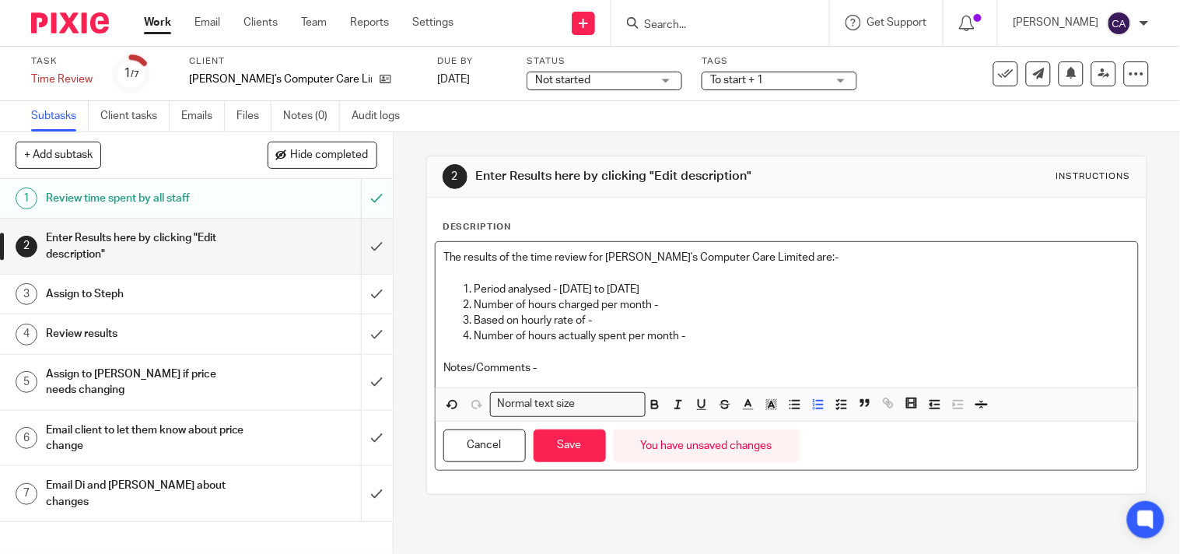
click at [694, 292] on p "Period analysed - Aug 24 to July 25" at bounding box center [802, 290] width 656 height 16
click at [688, 297] on p "Number of hours charged per month -" at bounding box center [802, 305] width 656 height 16
click at [644, 321] on p "Based on hourly rate of -" at bounding box center [802, 321] width 656 height 16
click at [705, 334] on p "Number of hours actually spent per month -" at bounding box center [802, 336] width 656 height 16
click at [609, 370] on p "Notes/Comments -" at bounding box center [786, 368] width 687 height 16
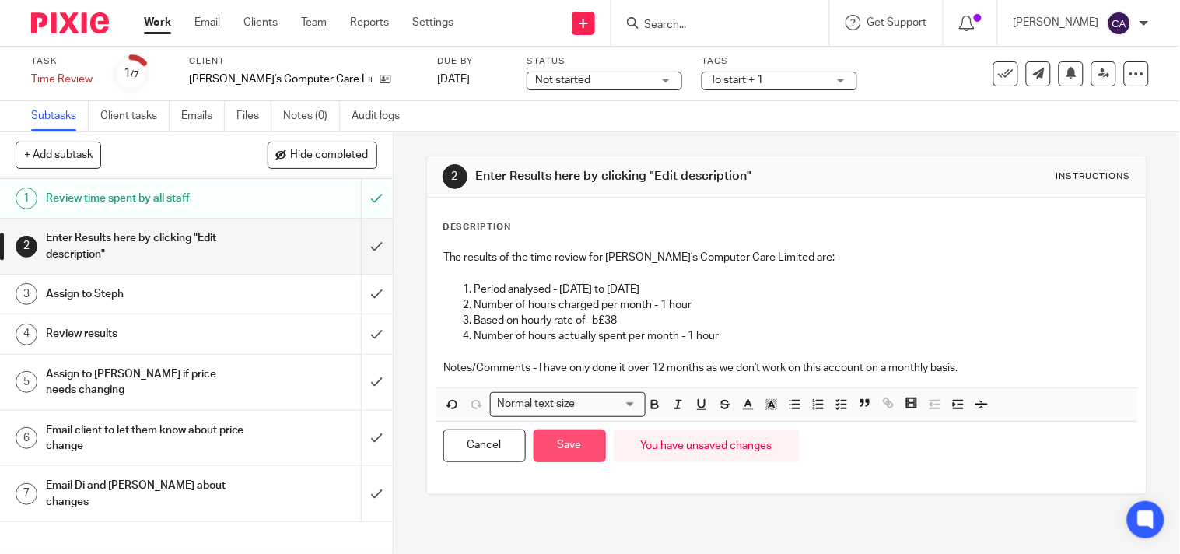
click at [586, 454] on button "Save" at bounding box center [570, 445] width 72 height 33
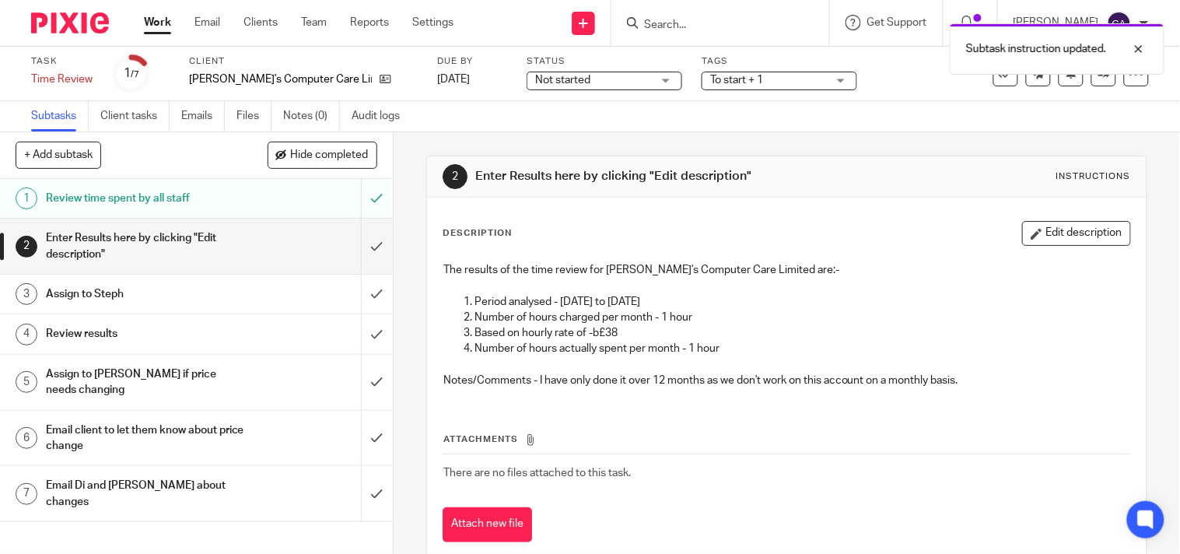
scroll to position [35, 0]
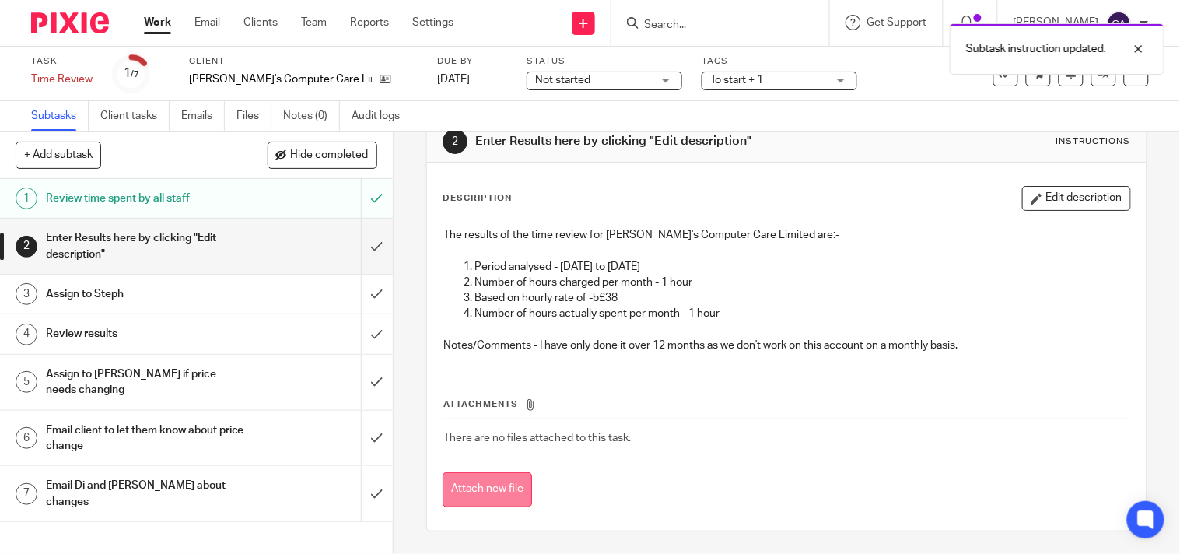
click at [488, 480] on button "Attach new file" at bounding box center [487, 489] width 89 height 35
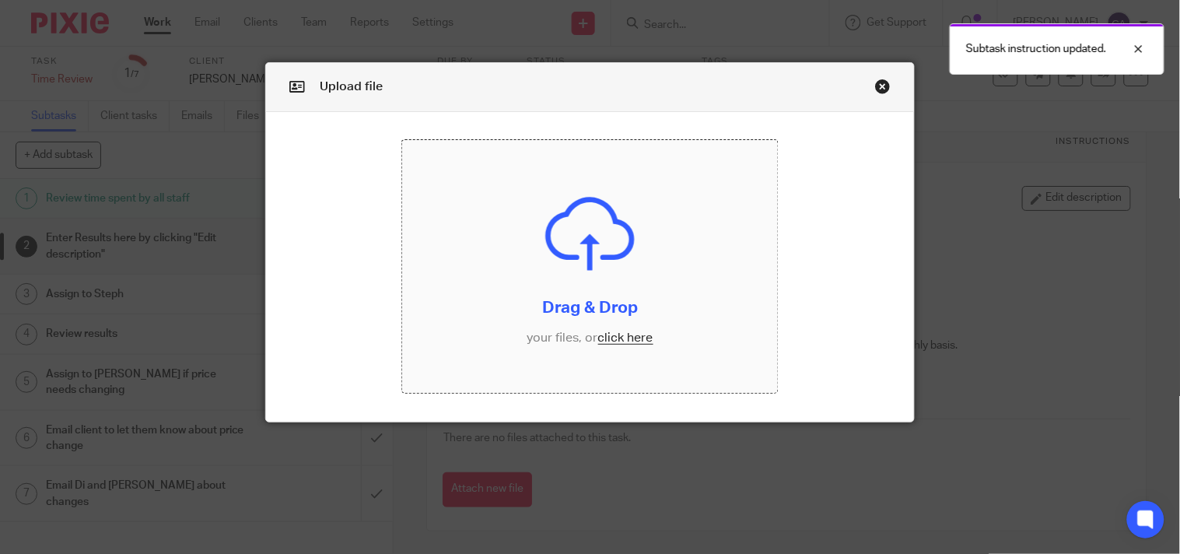
click at [612, 336] on input "file" at bounding box center [590, 266] width 376 height 253
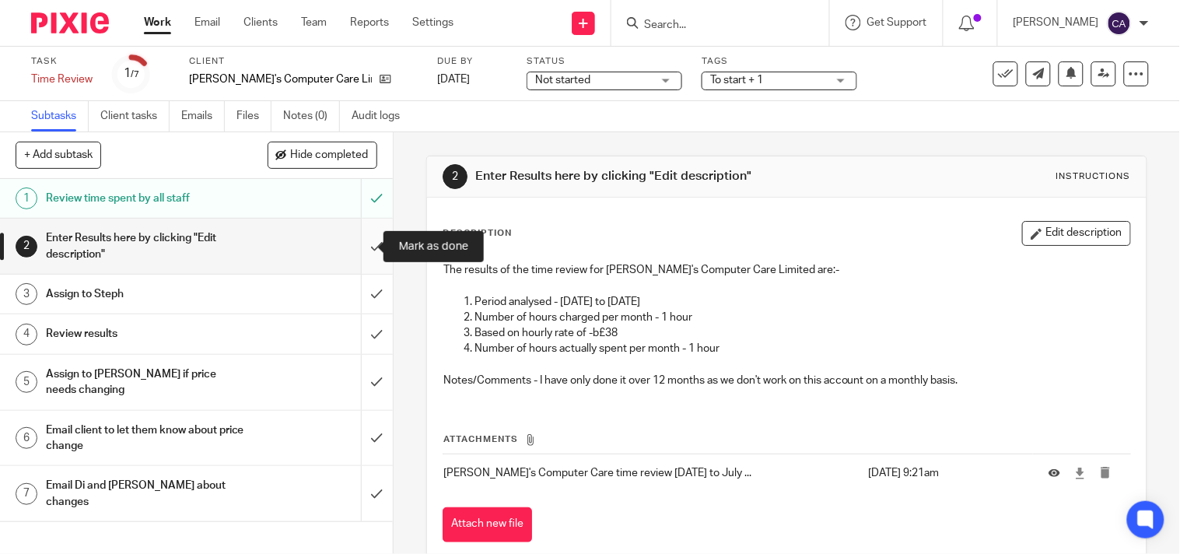
click at [361, 240] on input "submit" at bounding box center [196, 246] width 393 height 55
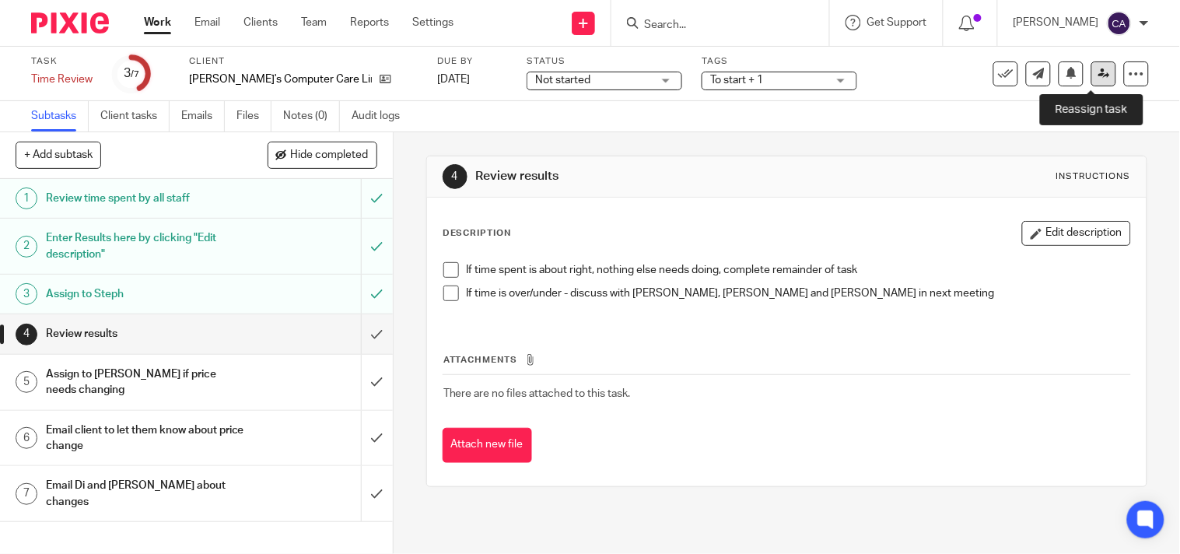
click at [1098, 72] on icon at bounding box center [1104, 74] width 12 height 12
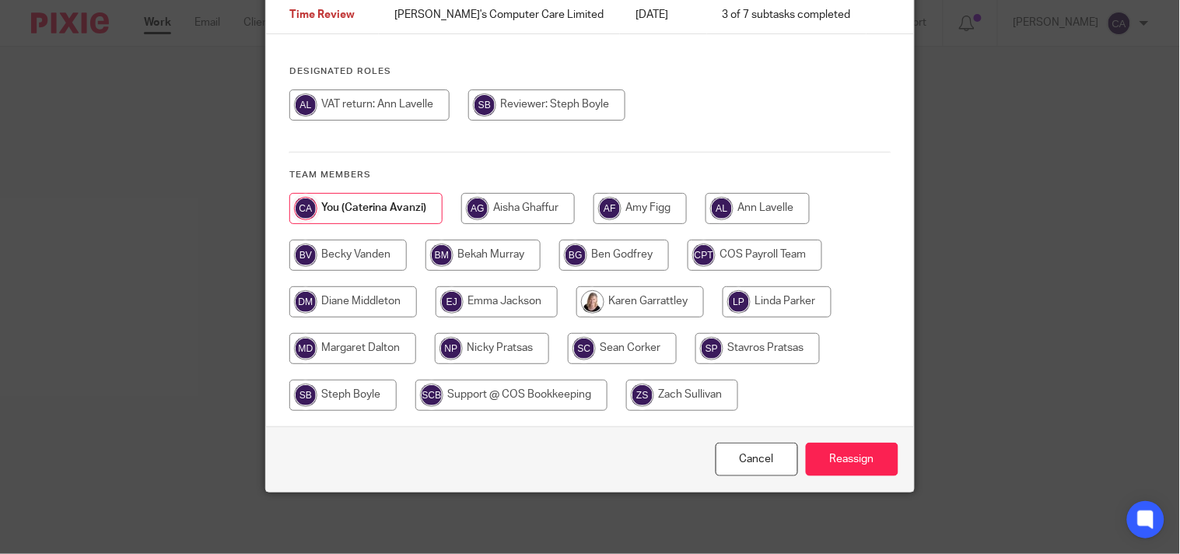
scroll to position [148, 0]
click at [332, 390] on input "radio" at bounding box center [342, 394] width 107 height 31
radio input "true"
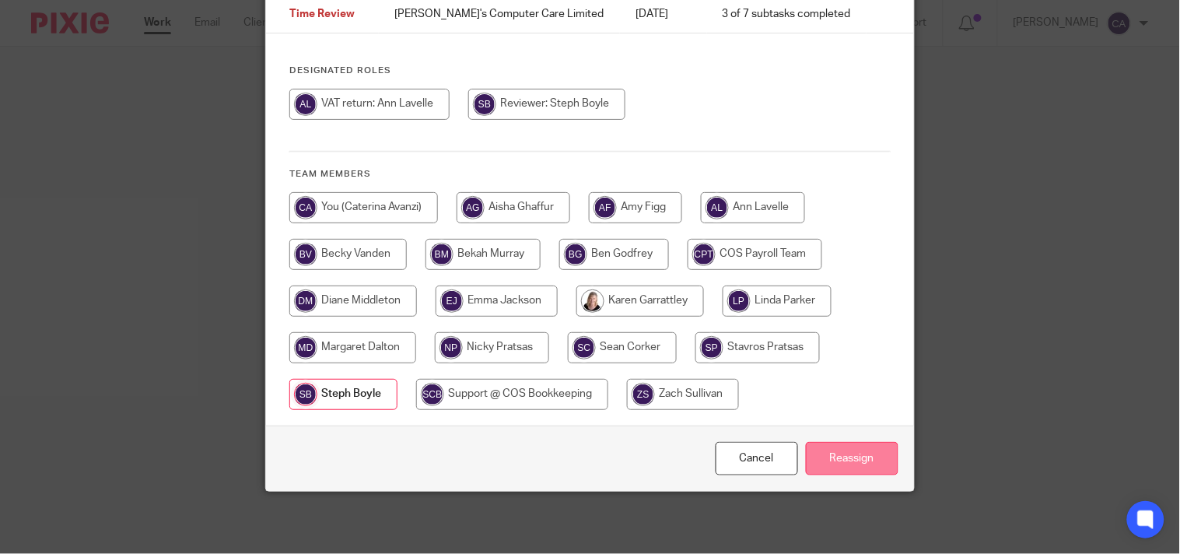
click at [868, 464] on input "Reassign" at bounding box center [852, 458] width 93 height 33
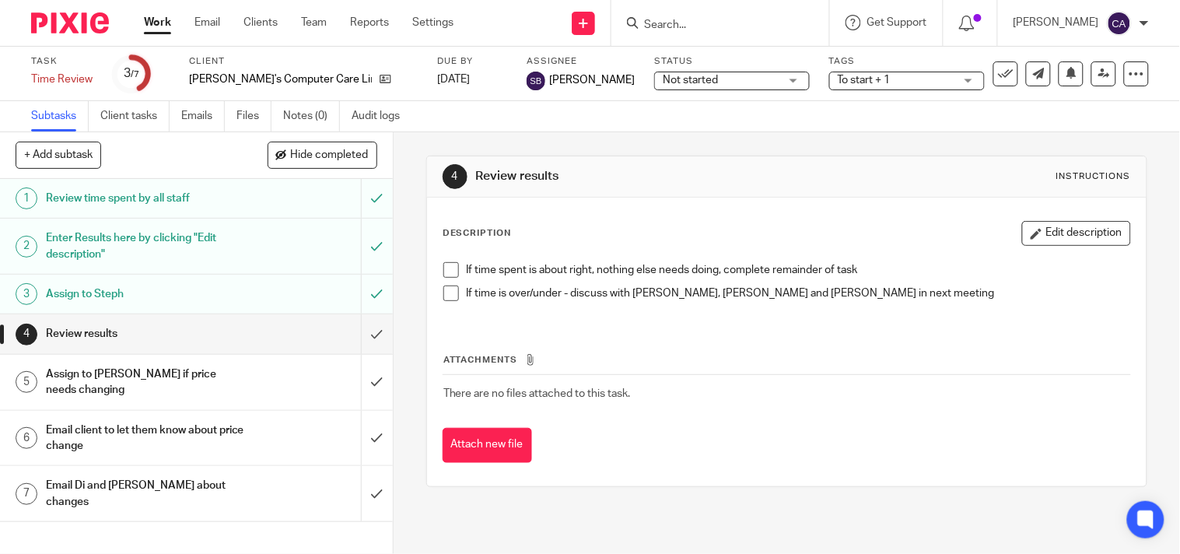
click at [162, 17] on link "Work" at bounding box center [157, 23] width 27 height 16
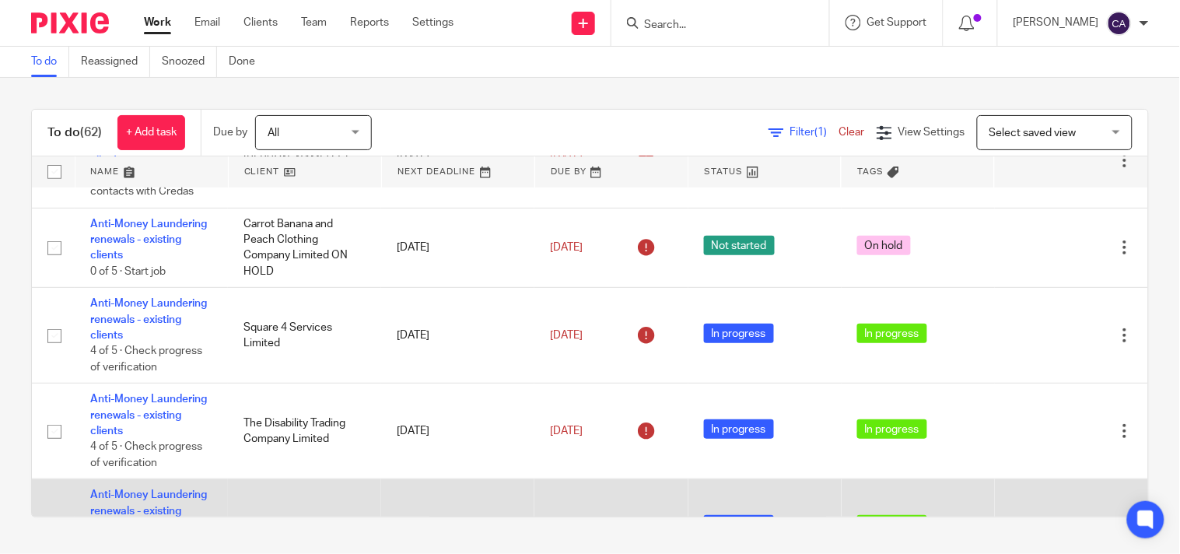
scroll to position [173, 0]
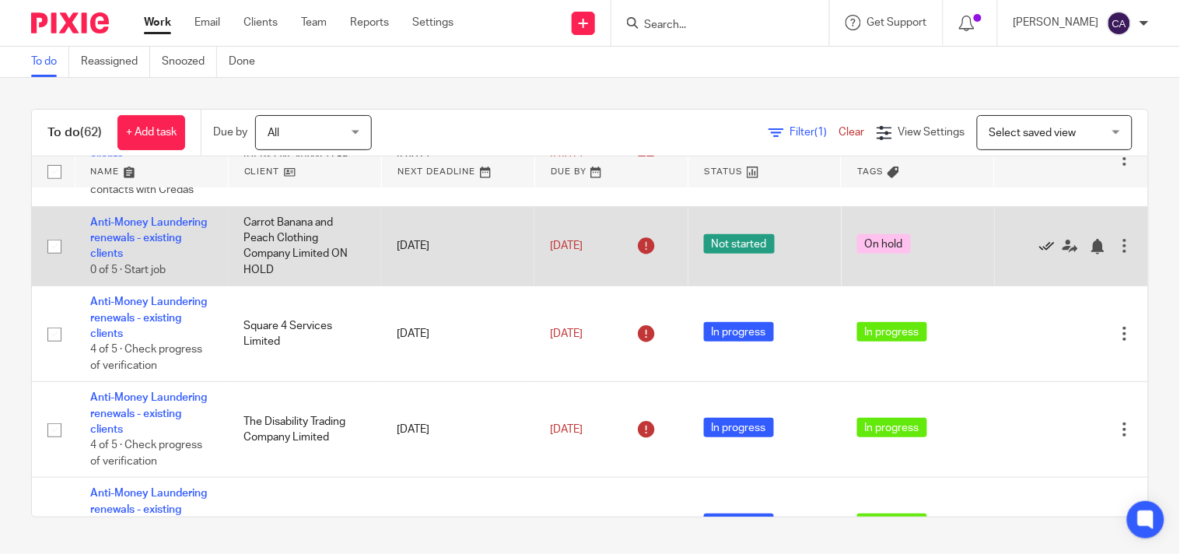
click at [1039, 254] on icon at bounding box center [1047, 247] width 16 height 16
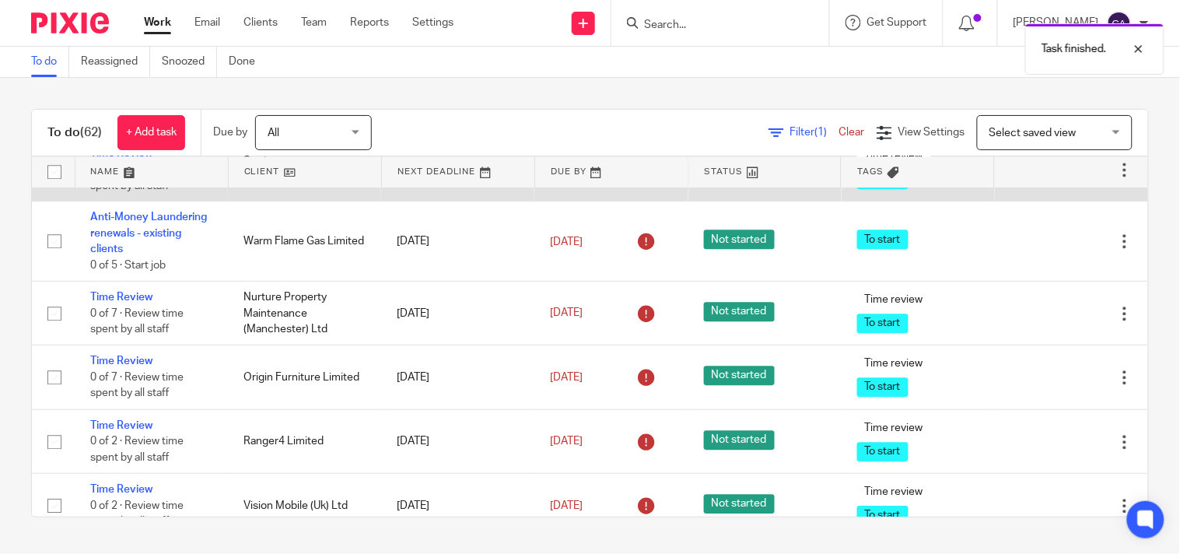
scroll to position [2506, 0]
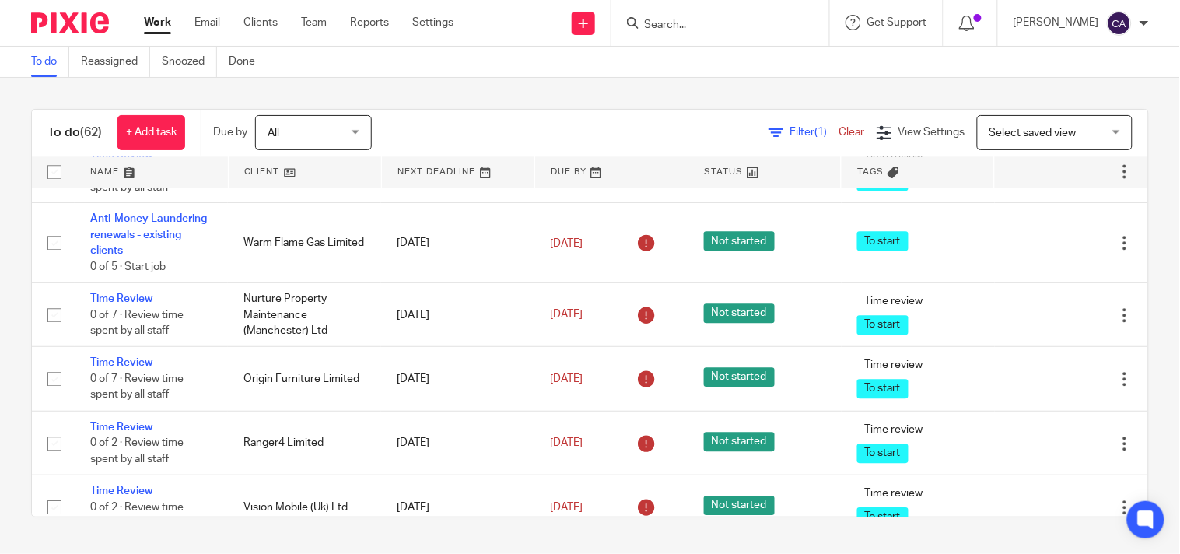
click at [128, 96] on link "Time Review" at bounding box center [121, 90] width 62 height 11
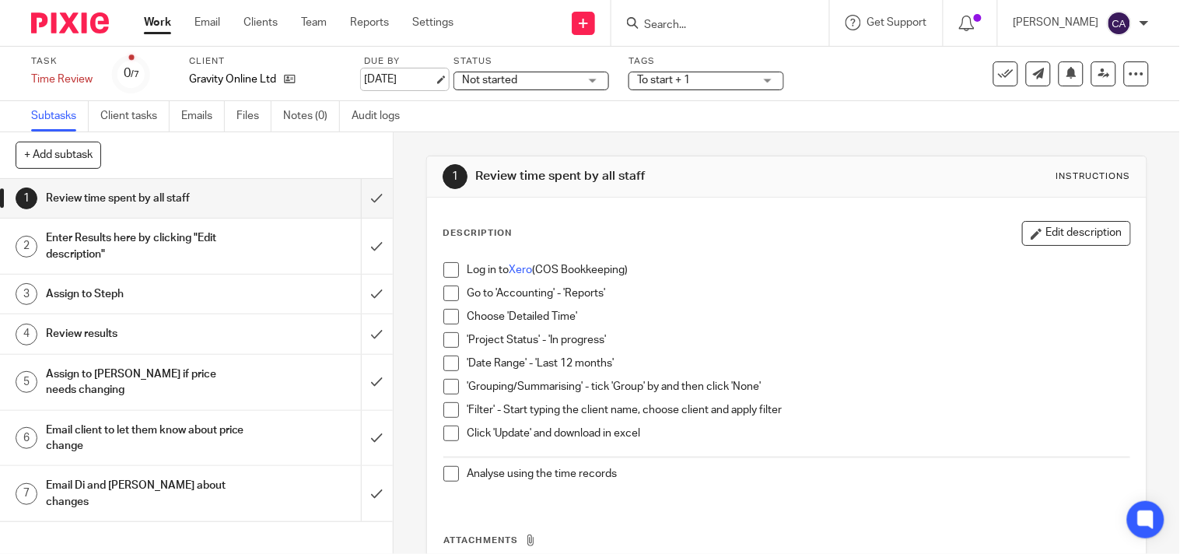
click at [434, 76] on link "[DATE]" at bounding box center [399, 80] width 70 height 16
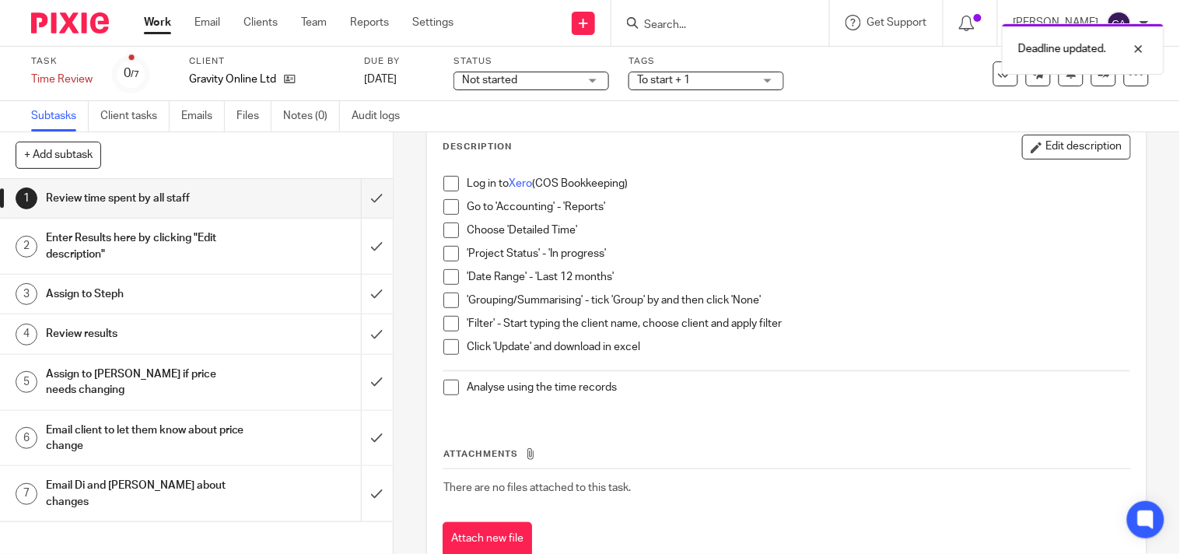
scroll to position [136, 0]
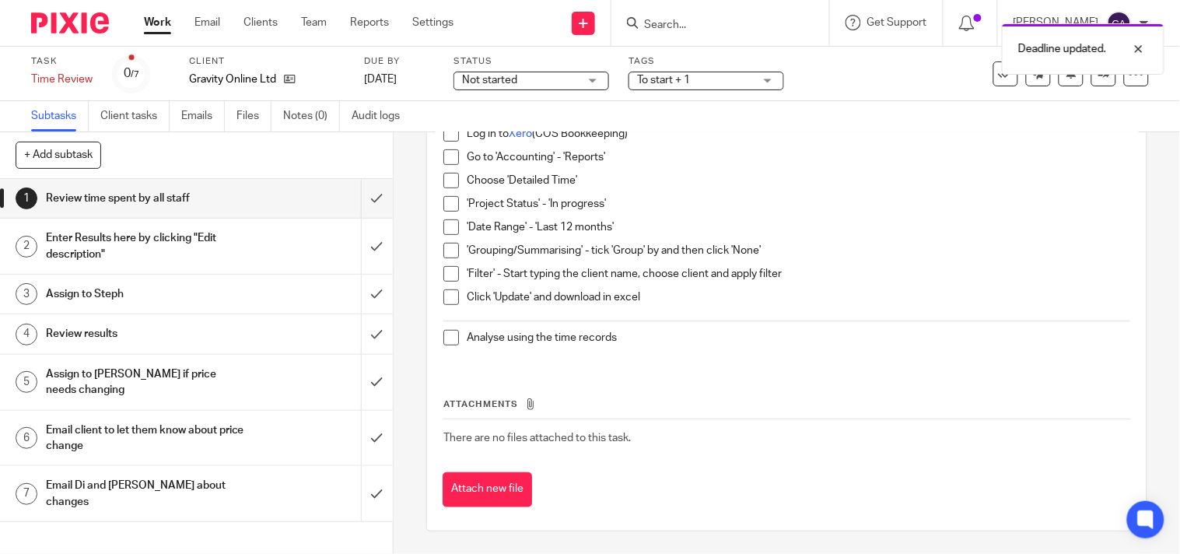
click at [152, 26] on link "Work" at bounding box center [157, 23] width 27 height 16
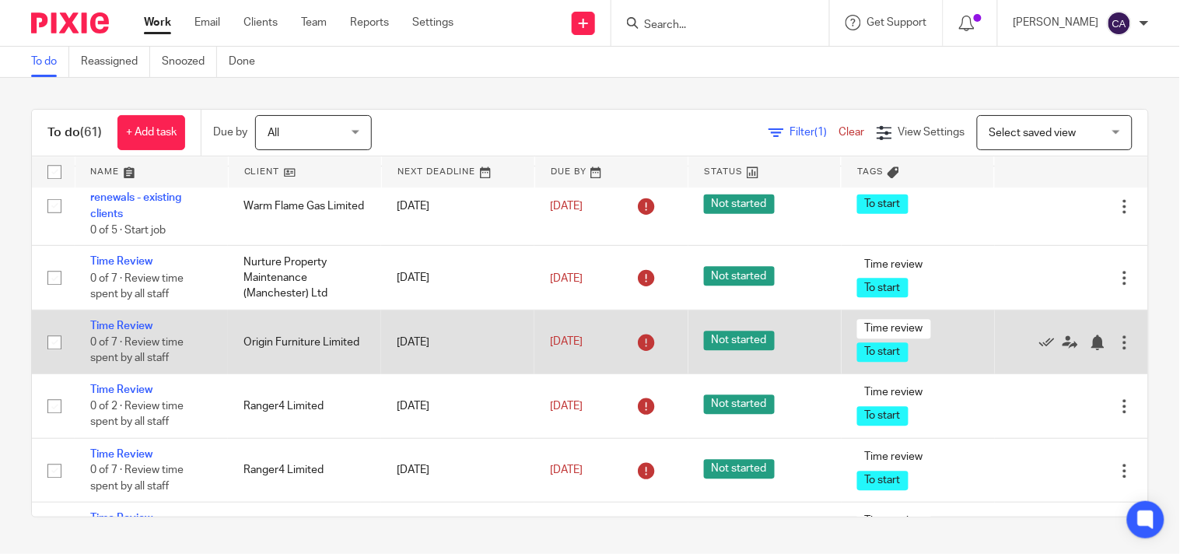
scroll to position [2506, 0]
